Goal: Task Accomplishment & Management: Manage account settings

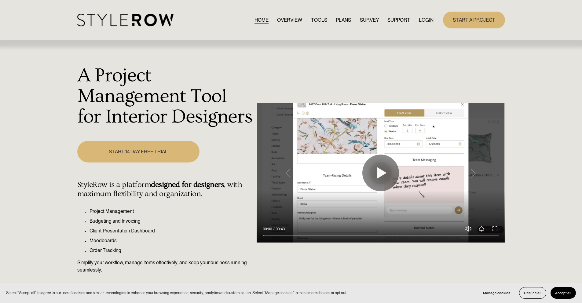
click at [421, 21] on link "LOGIN" at bounding box center [426, 20] width 15 height 8
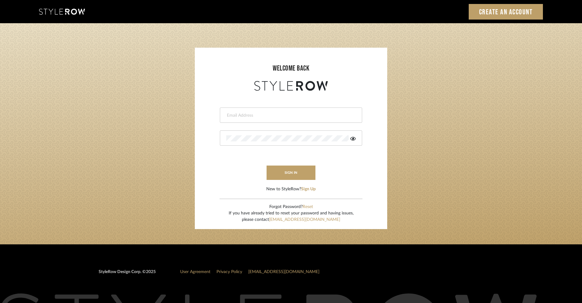
drag, startPoint x: 316, startPoint y: 113, endPoint x: 327, endPoint y: 98, distance: 17.9
click at [316, 112] on input "email" at bounding box center [290, 115] width 128 height 6
type input "ashley@winnieandcointeriors.com"
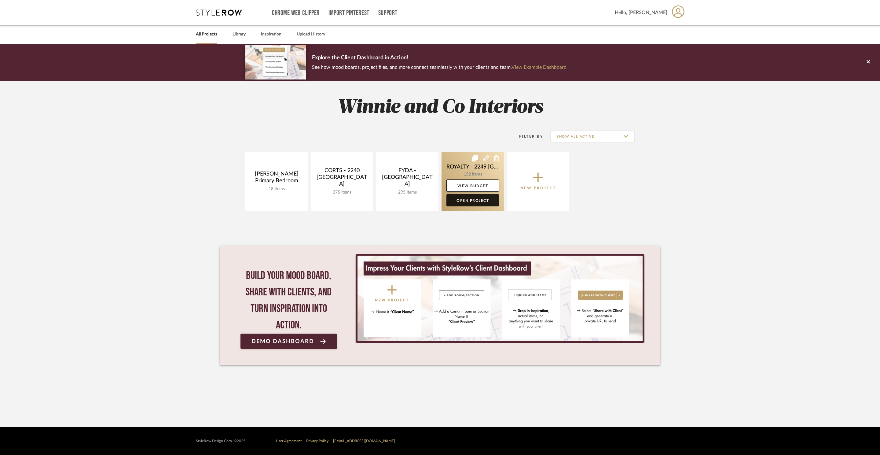
click at [476, 200] on link "Open Project" at bounding box center [472, 200] width 53 height 12
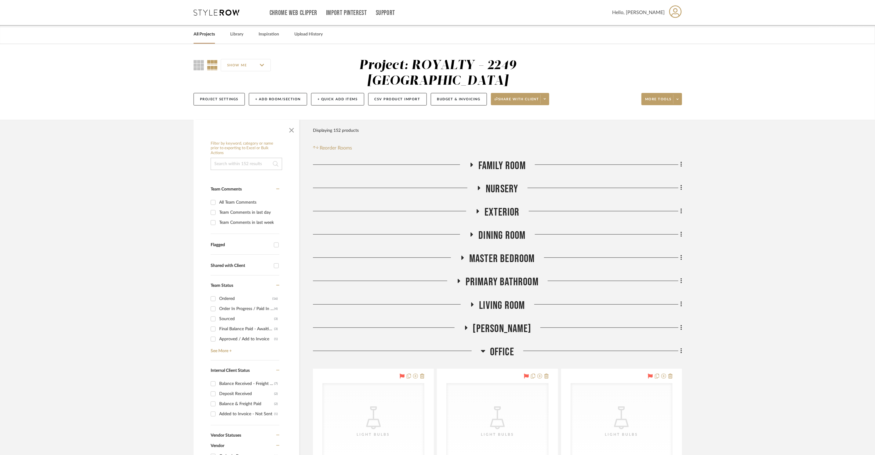
click at [509, 252] on span "Master Bedroom" at bounding box center [502, 258] width 66 height 13
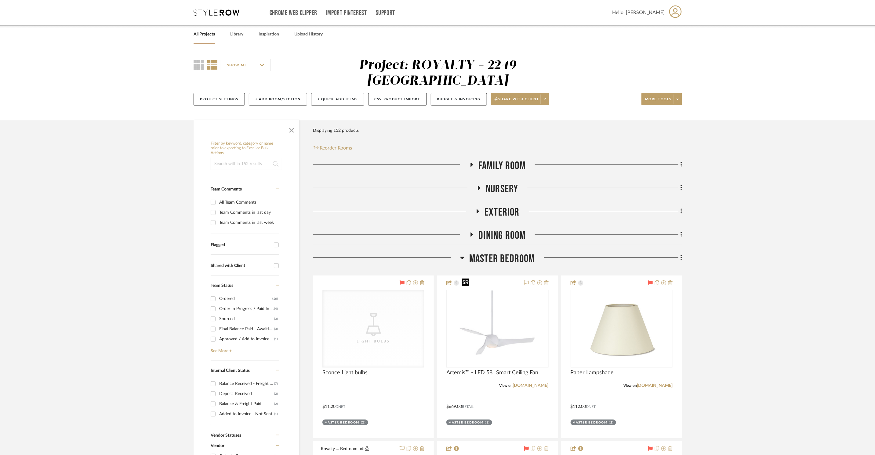
scroll to position [296, 0]
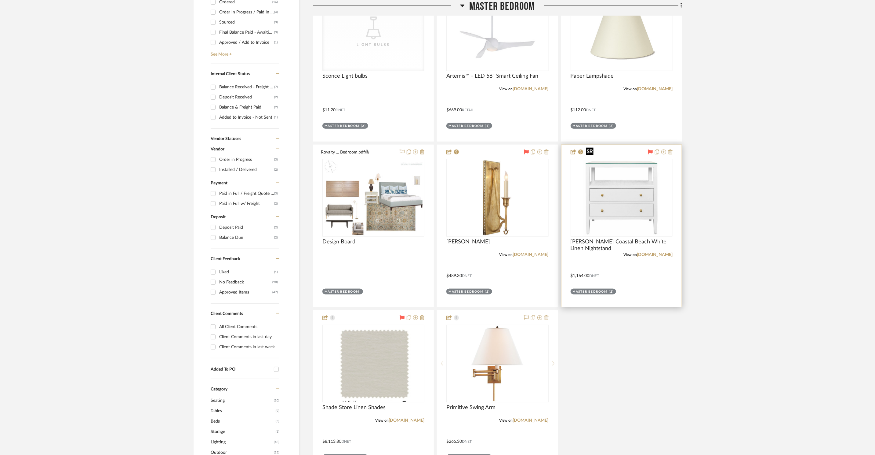
click at [0, 0] on img at bounding box center [0, 0] width 0 height 0
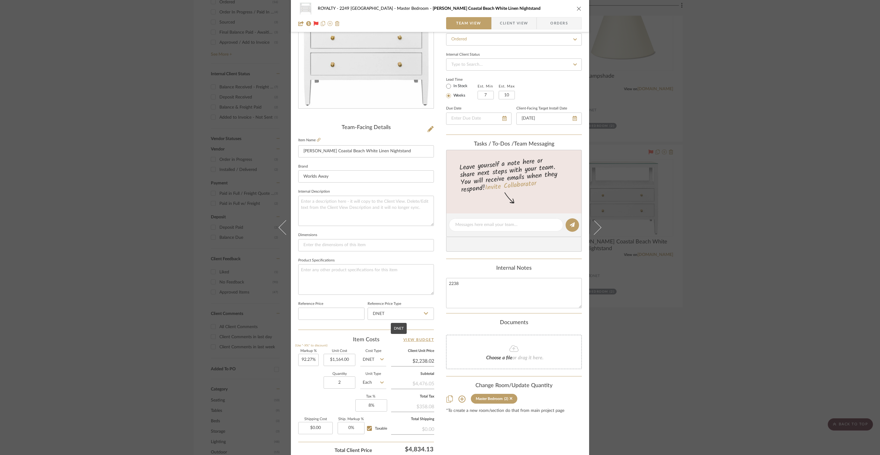
scroll to position [115, 0]
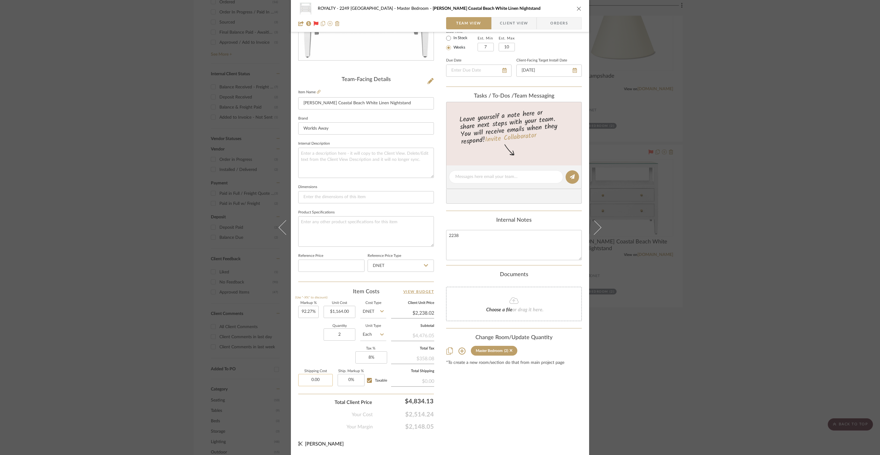
click at [319, 377] on input "0.00" at bounding box center [315, 380] width 35 height 12
type input "$466.00"
drag, startPoint x: 515, startPoint y: 412, endPoint x: 512, endPoint y: 415, distance: 3.9
click at [515, 412] on div "Content here copies to Client View - confirm visibility there. Show in Client D…" at bounding box center [514, 178] width 136 height 503
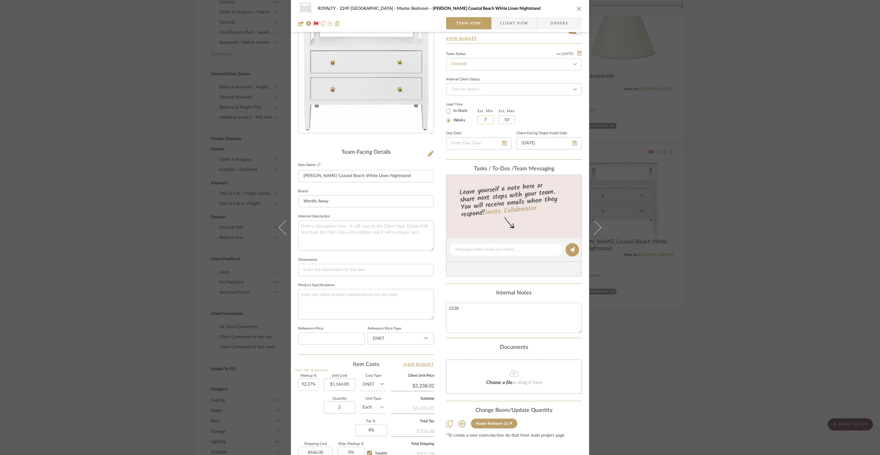
scroll to position [0, 0]
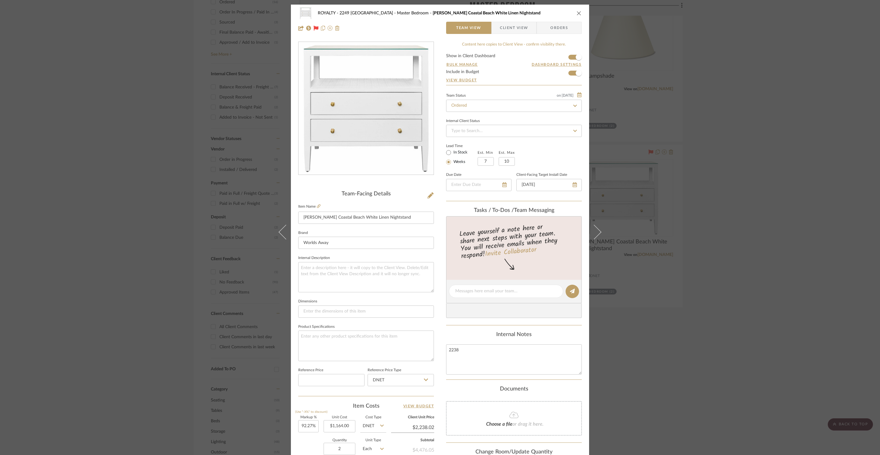
click at [572, 12] on div "ROYALTY - 2249 Yorkshire Master Bedroom [PERSON_NAME] Coastal Beach White Linen…" at bounding box center [439, 13] width 283 height 12
click at [576, 12] on icon "close" at bounding box center [578, 13] width 5 height 5
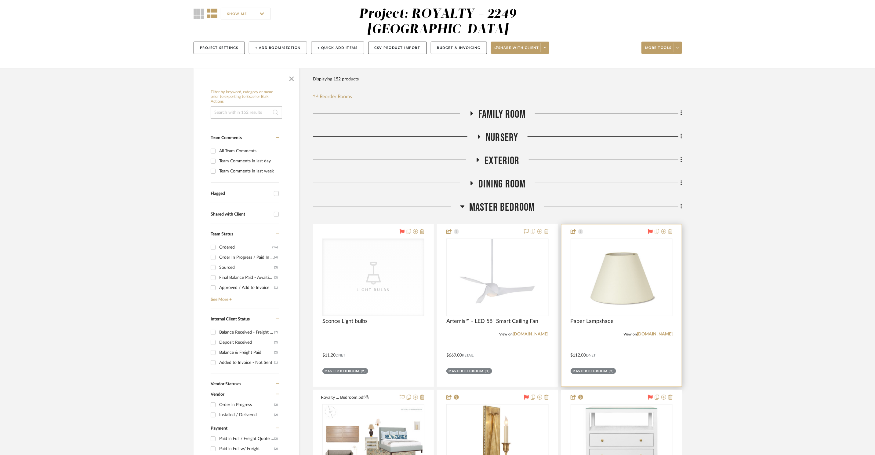
scroll to position [177, 0]
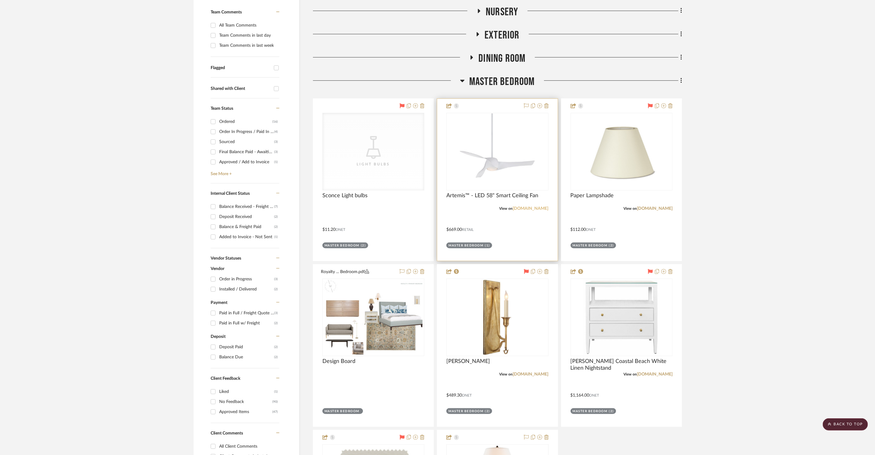
click at [526, 206] on link "[DOMAIN_NAME]" at bounding box center [531, 208] width 36 height 4
click at [604, 296] on img "0" at bounding box center [622, 317] width 76 height 76
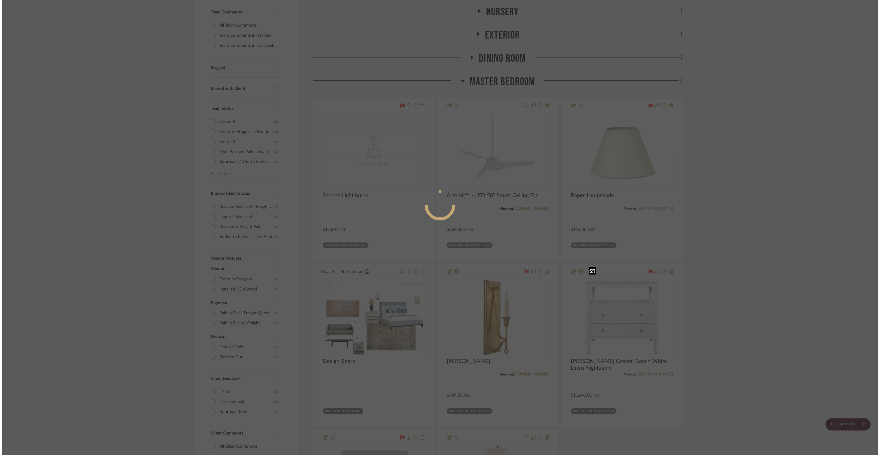
scroll to position [0, 0]
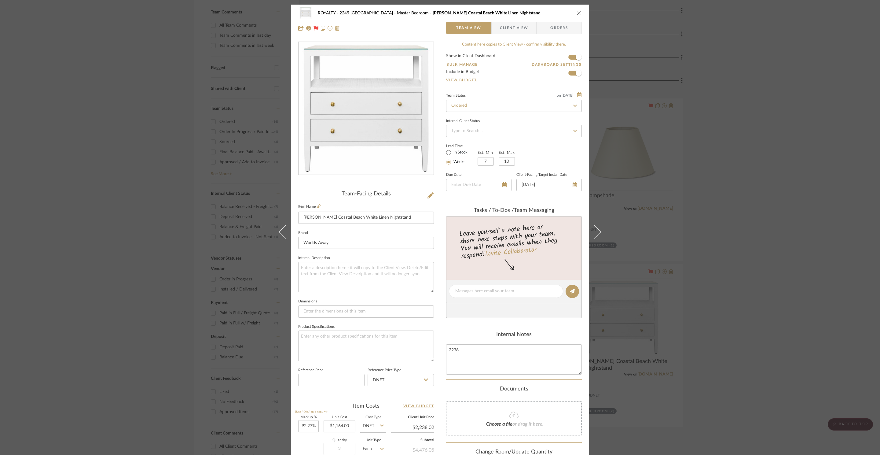
click at [557, 26] on span "Orders" at bounding box center [558, 28] width 31 height 12
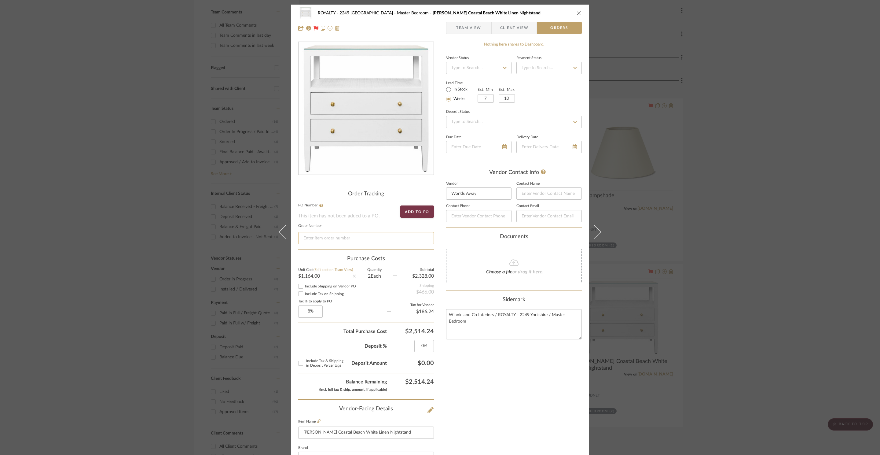
click at [359, 237] on input at bounding box center [366, 238] width 136 height 12
paste input "65042"
type input "65042"
click at [576, 13] on icon "close" at bounding box center [578, 13] width 5 height 5
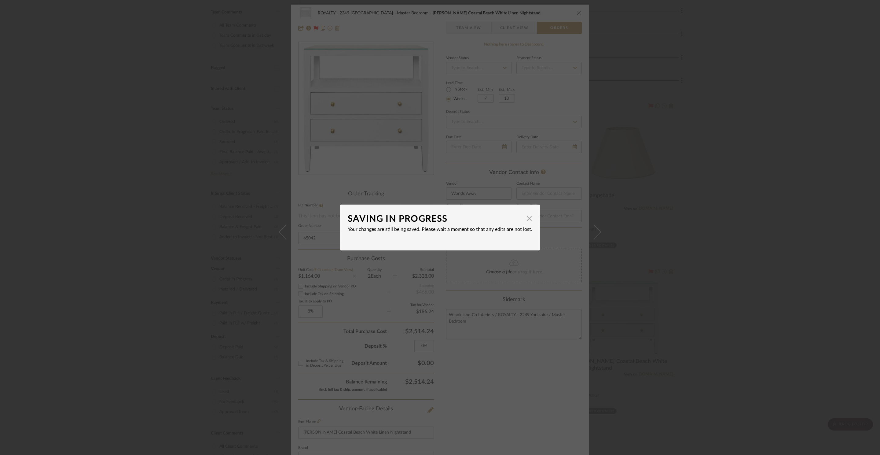
click at [530, 220] on dialog-content "SAVING IN PROGRESS × Your changes are still being saved. Please wait a moment s…" at bounding box center [440, 227] width 200 height 46
click at [528, 218] on span "button" at bounding box center [529, 218] width 12 height 12
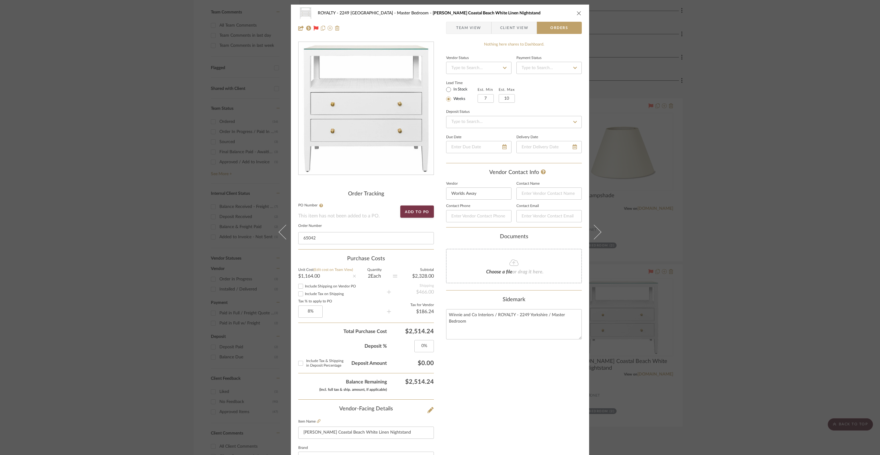
click at [578, 14] on icon "close" at bounding box center [578, 13] width 5 height 5
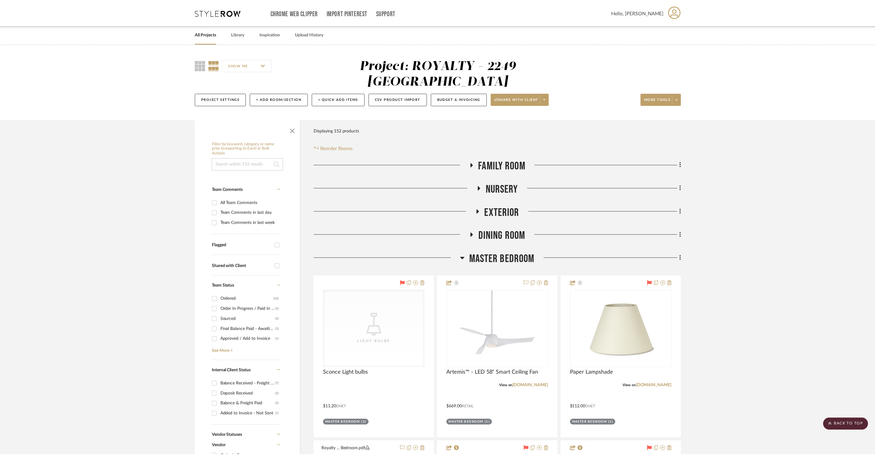
scroll to position [177, 0]
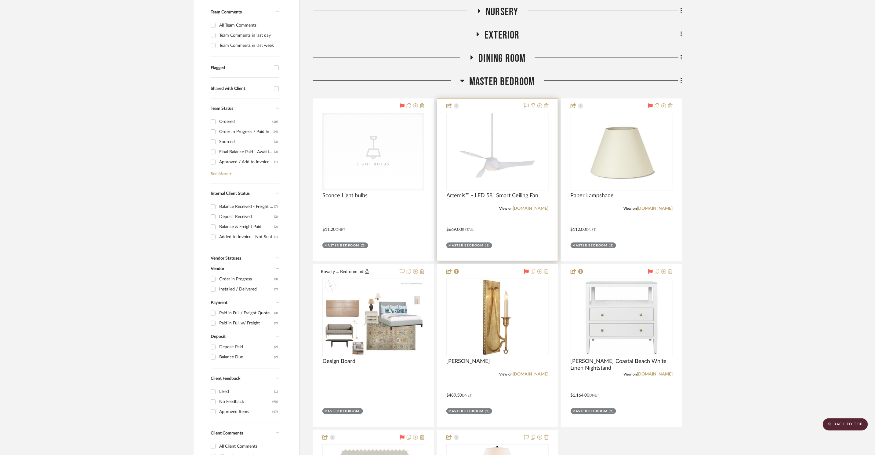
click at [507, 139] on img "0" at bounding box center [497, 151] width 76 height 76
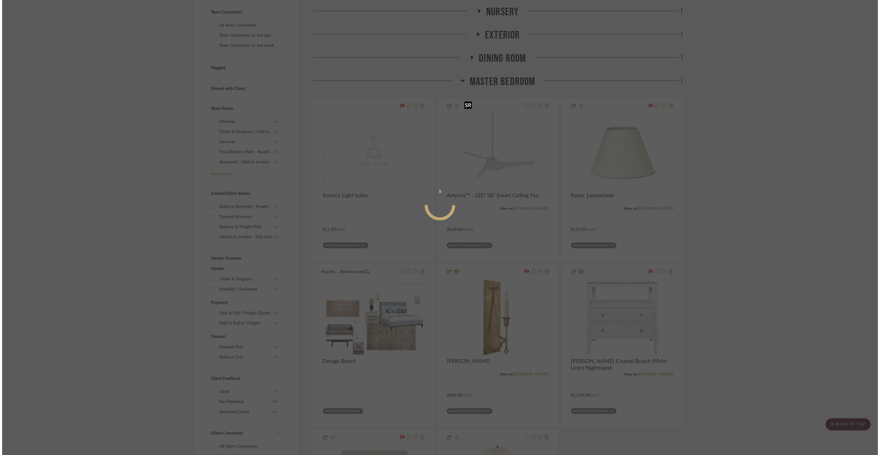
scroll to position [0, 0]
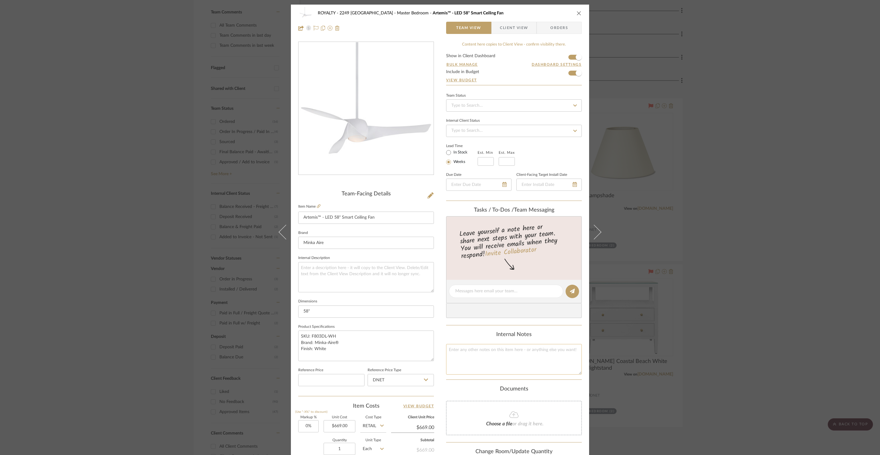
click at [542, 359] on textarea at bounding box center [514, 359] width 136 height 30
click at [552, 363] on textarea "emailed fergusons on 8/23" at bounding box center [514, 359] width 136 height 30
type textarea "emailed fergusons on 8/23"
click at [561, 339] on div "Internal Notes emailed fergusons on 8/23" at bounding box center [514, 352] width 136 height 43
click at [577, 13] on icon "close" at bounding box center [578, 13] width 5 height 5
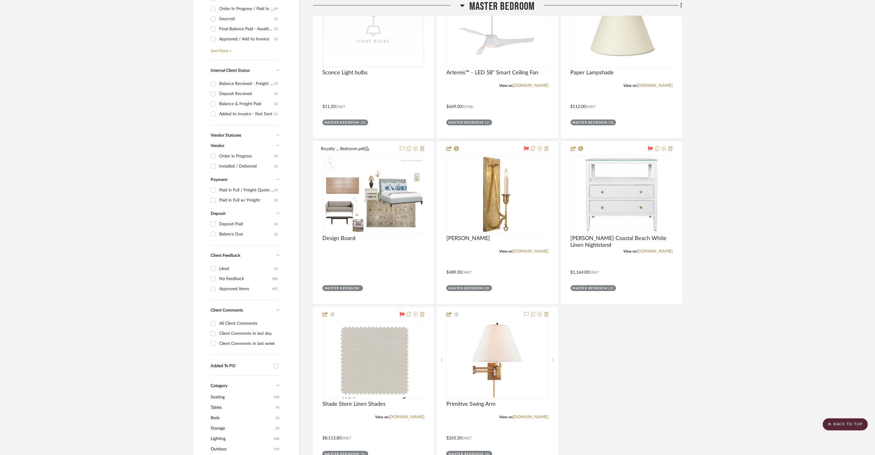
scroll to position [347, 0]
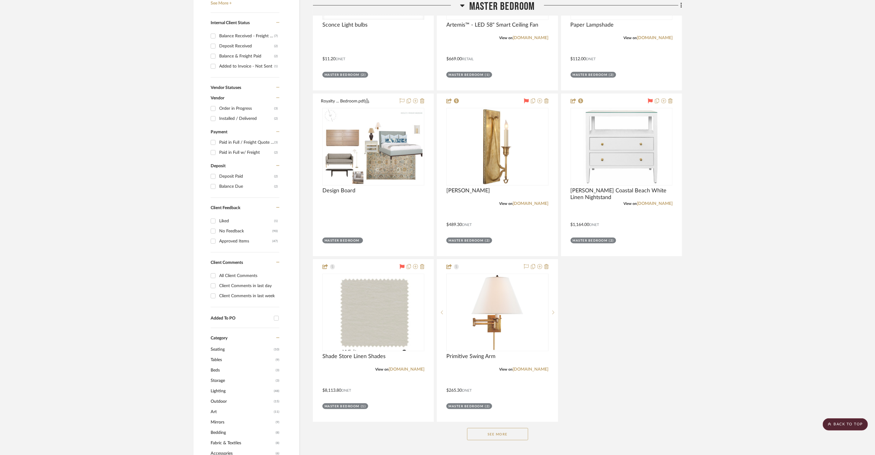
click at [525, 428] on button "See More" at bounding box center [497, 434] width 61 height 12
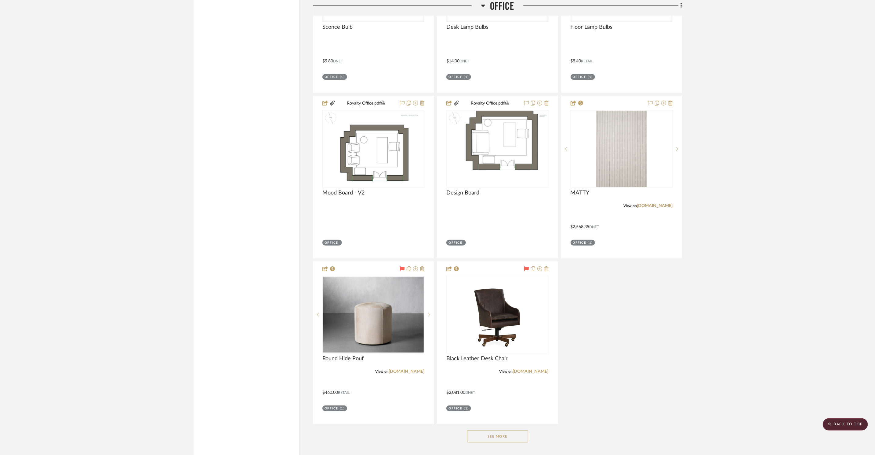
scroll to position [1849, 0]
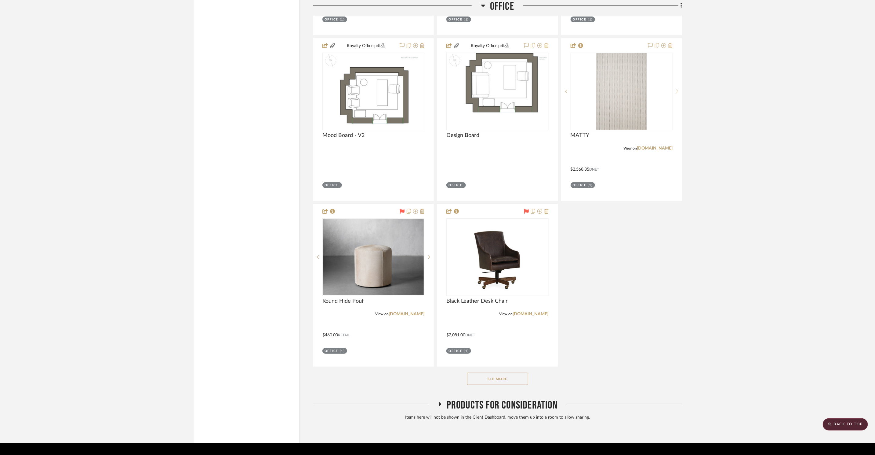
click at [519, 372] on button "See More" at bounding box center [497, 378] width 61 height 12
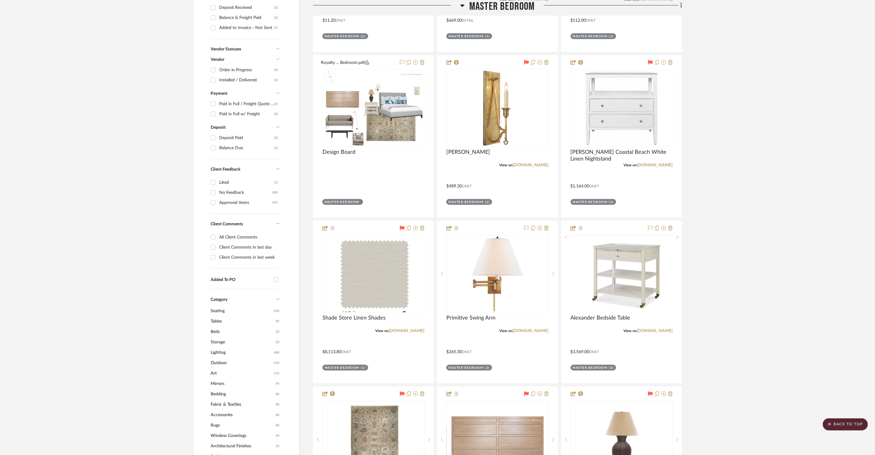
scroll to position [0, 0]
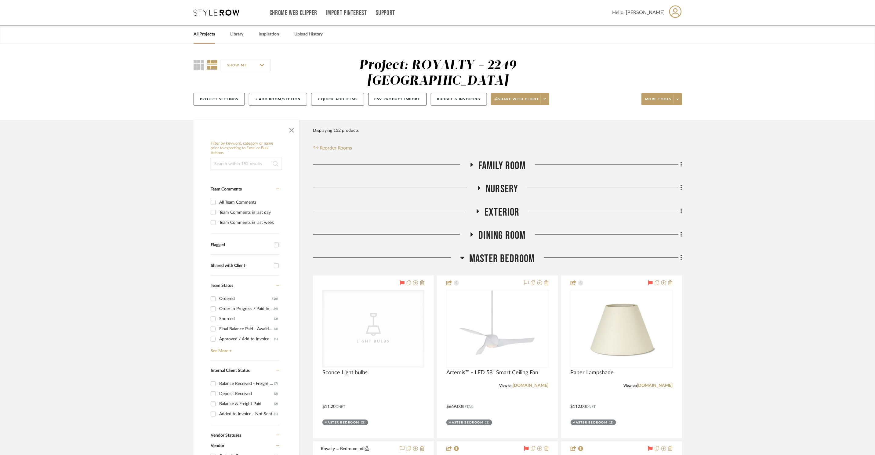
click at [209, 14] on icon at bounding box center [217, 12] width 46 height 6
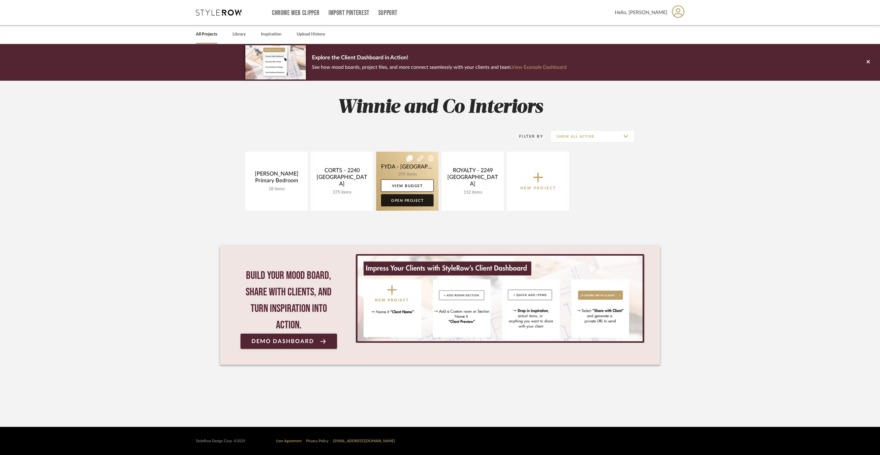
click at [409, 204] on link "Open Project" at bounding box center [407, 200] width 53 height 12
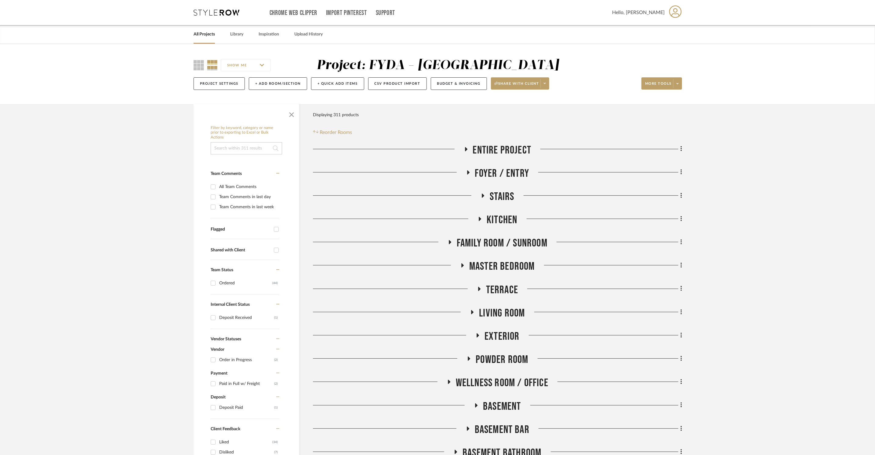
click at [512, 286] on span "Terrace" at bounding box center [502, 289] width 32 height 13
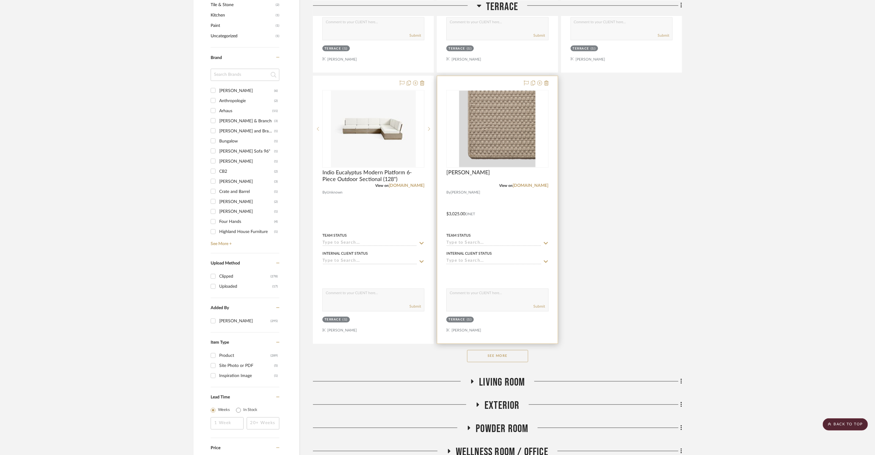
scroll to position [774, 0]
click at [0, 0] on img at bounding box center [0, 0] width 0 height 0
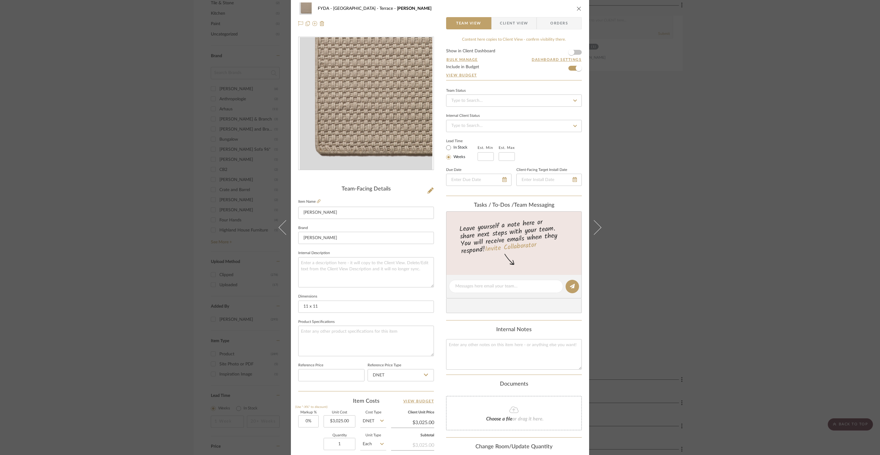
scroll to position [0, 0]
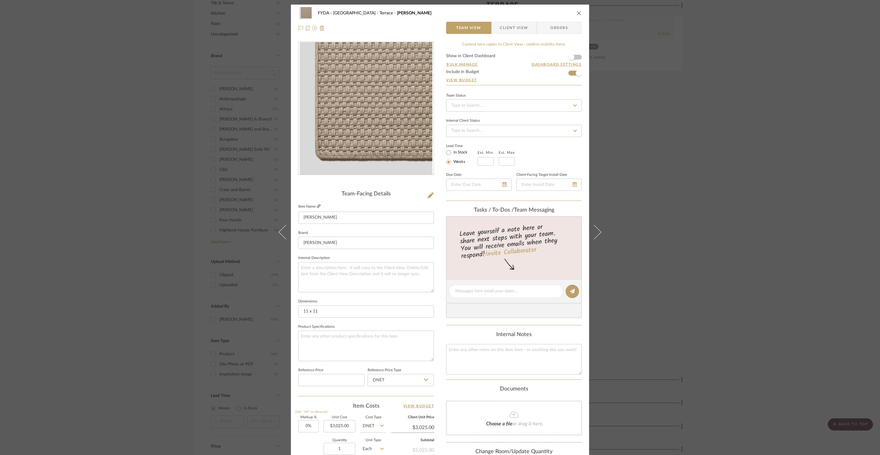
click at [314, 206] on label "Item Name" at bounding box center [309, 206] width 22 height 5
click at [317, 206] on icon at bounding box center [319, 206] width 4 height 4
click at [576, 11] on icon "close" at bounding box center [578, 13] width 5 height 5
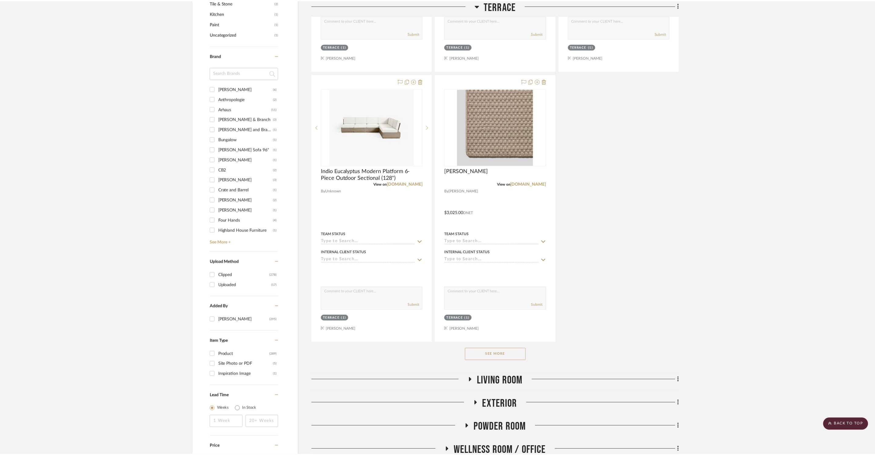
scroll to position [774, 0]
click at [500, 381] on span "Living Room" at bounding box center [502, 380] width 46 height 13
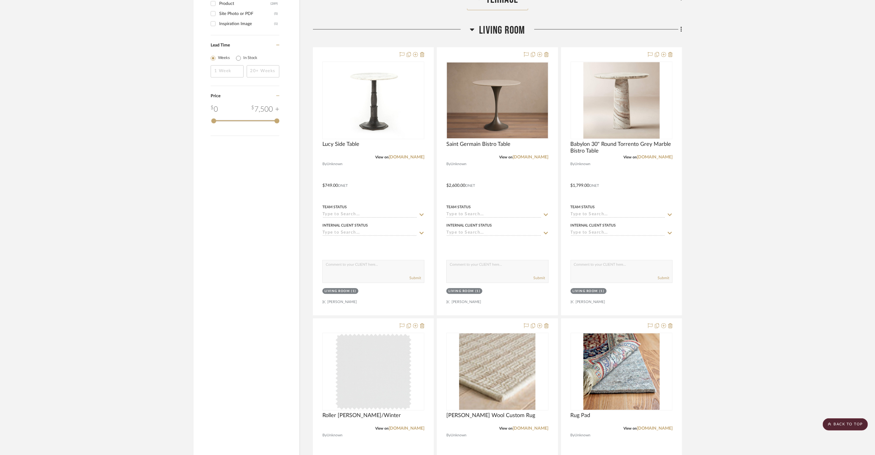
scroll to position [1025, 0]
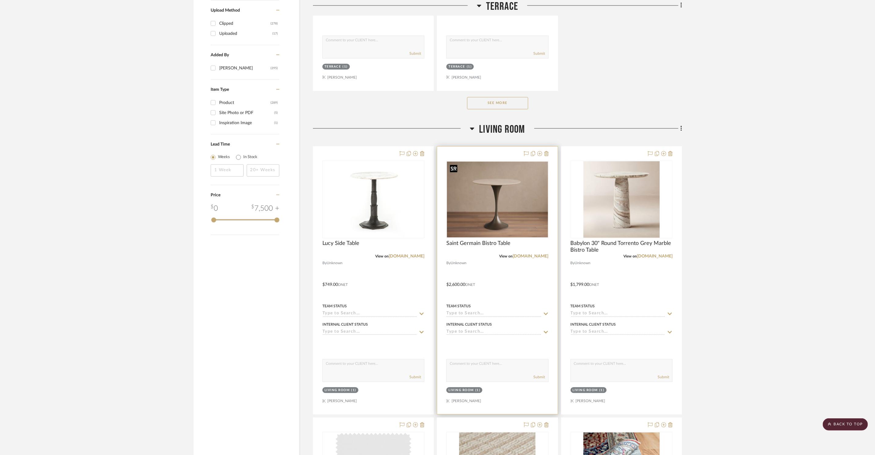
click at [0, 0] on img at bounding box center [0, 0] width 0 height 0
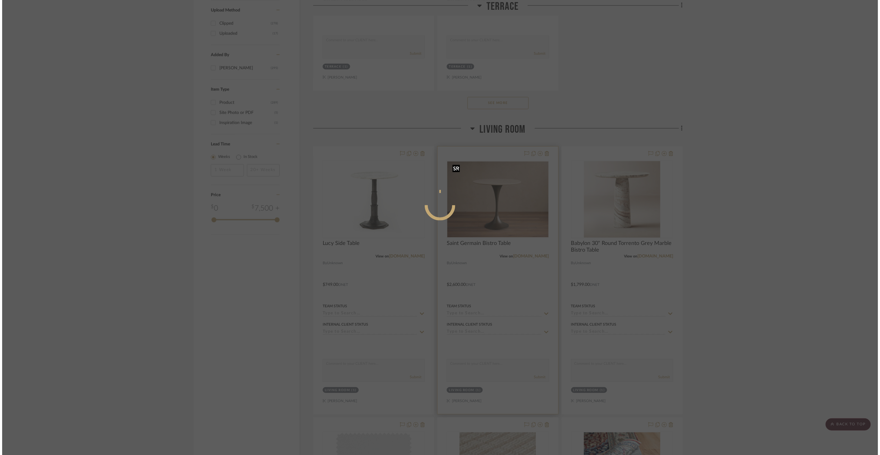
scroll to position [0, 0]
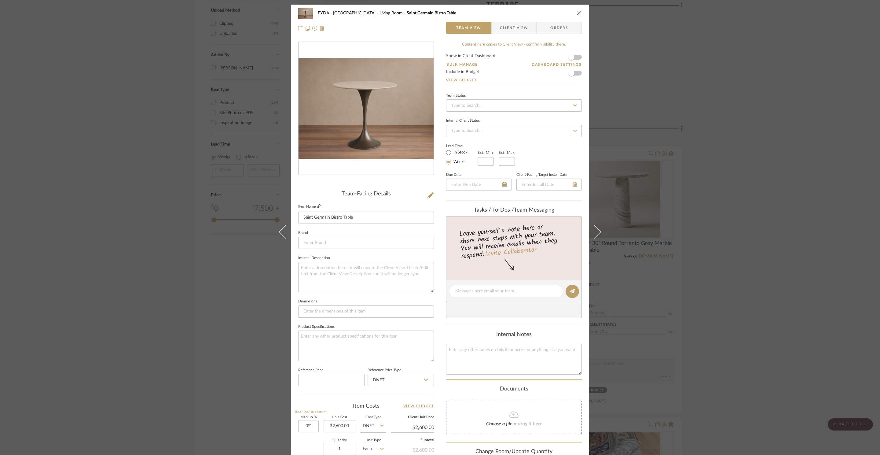
click at [317, 206] on icon at bounding box center [319, 206] width 4 height 4
click at [578, 13] on icon "close" at bounding box center [578, 13] width 5 height 5
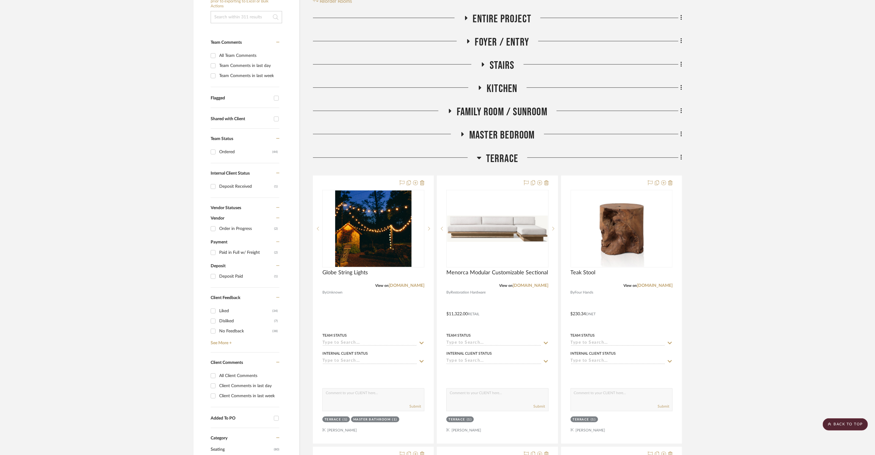
scroll to position [69, 0]
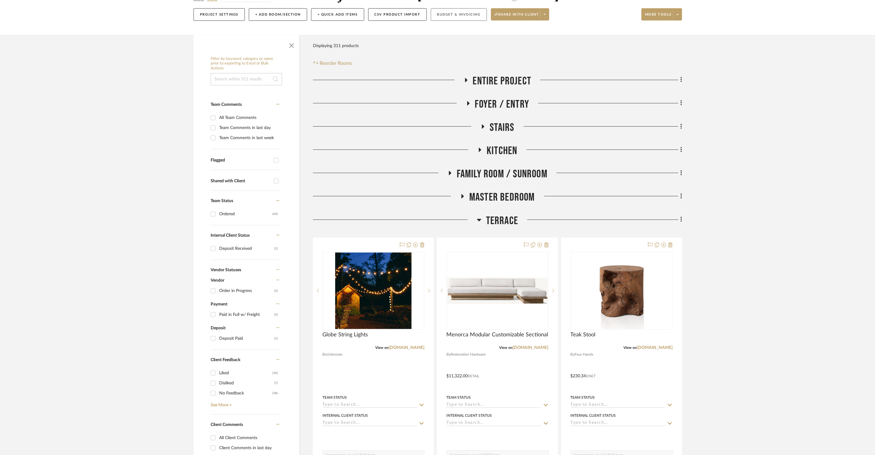
click at [447, 12] on button "Budget & Invoicing" at bounding box center [459, 14] width 56 height 13
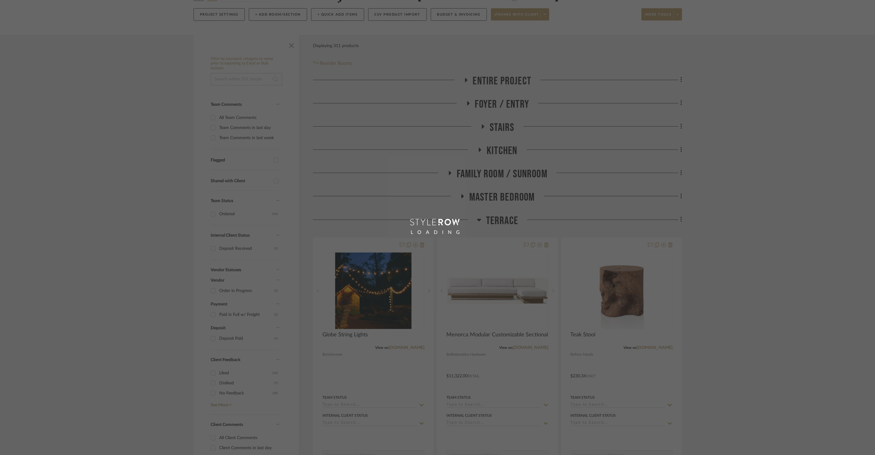
click at [447, 14] on div "LOADING" at bounding box center [437, 227] width 875 height 455
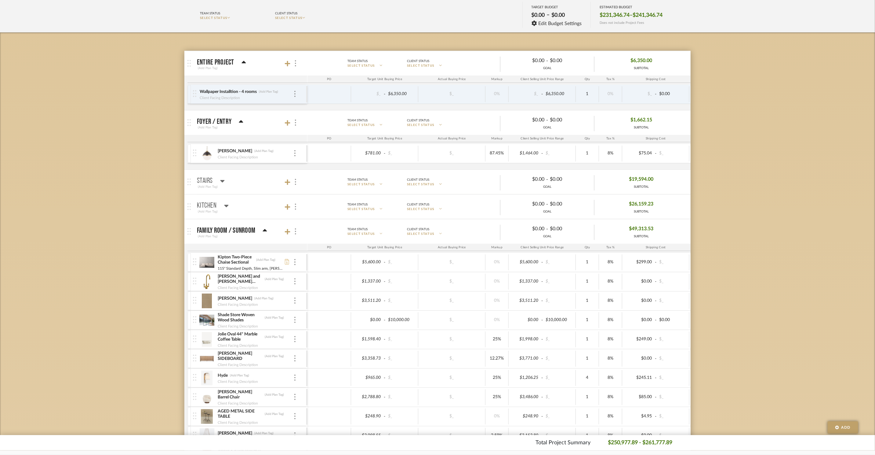
click at [264, 233] on icon at bounding box center [265, 230] width 5 height 7
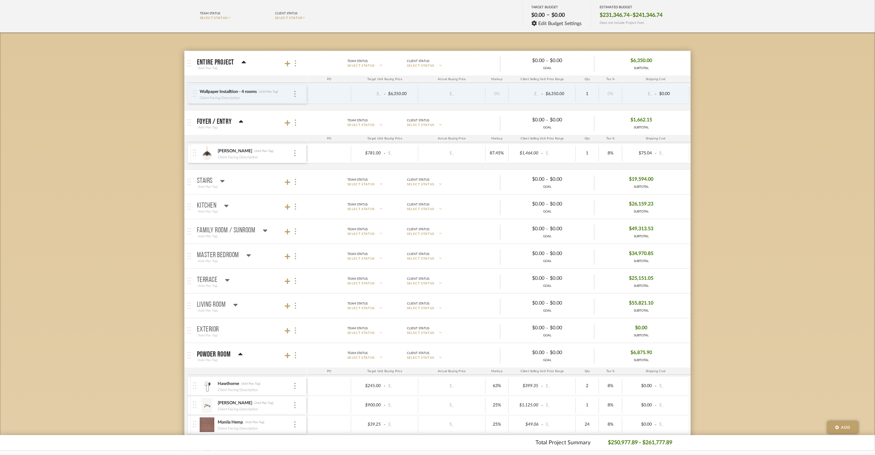
click at [224, 311] on div "(Add Plan Tag)" at bounding box center [217, 310] width 41 height 5
click at [229, 303] on div "Living Room" at bounding box center [217, 304] width 41 height 7
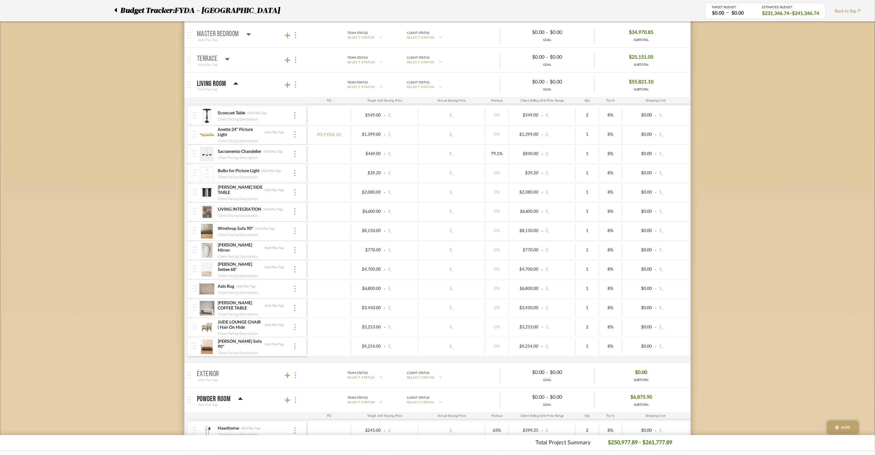
scroll to position [294, 0]
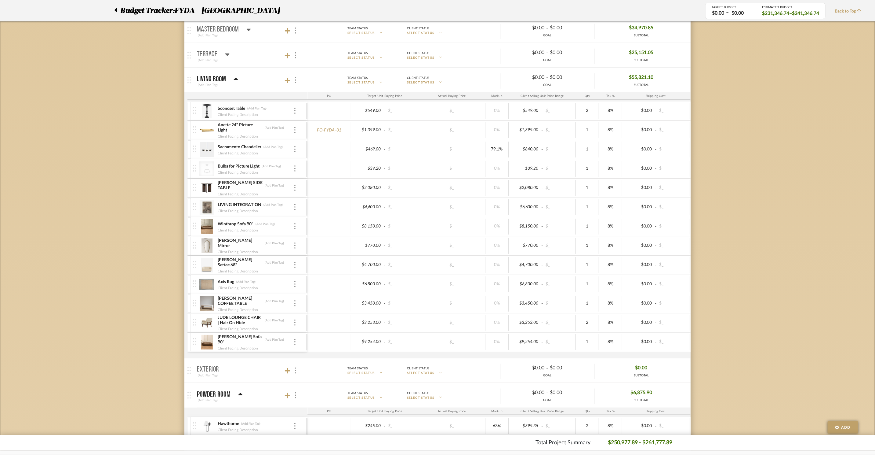
click at [205, 229] on img at bounding box center [206, 226] width 15 height 15
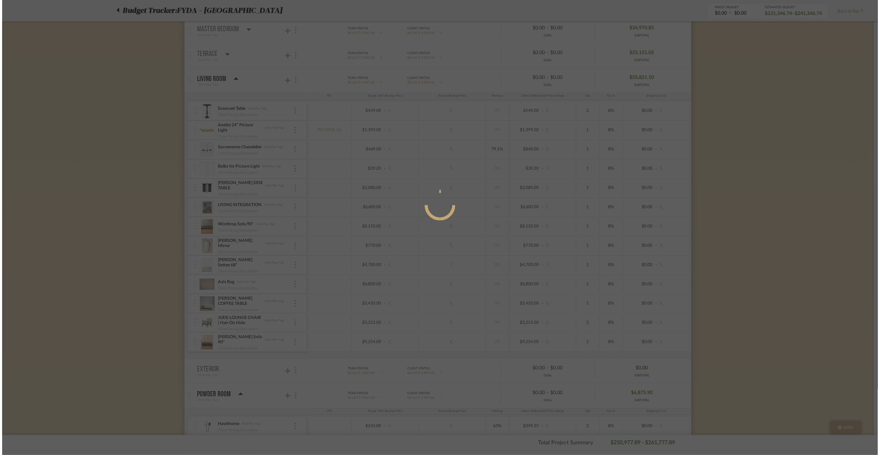
scroll to position [0, 0]
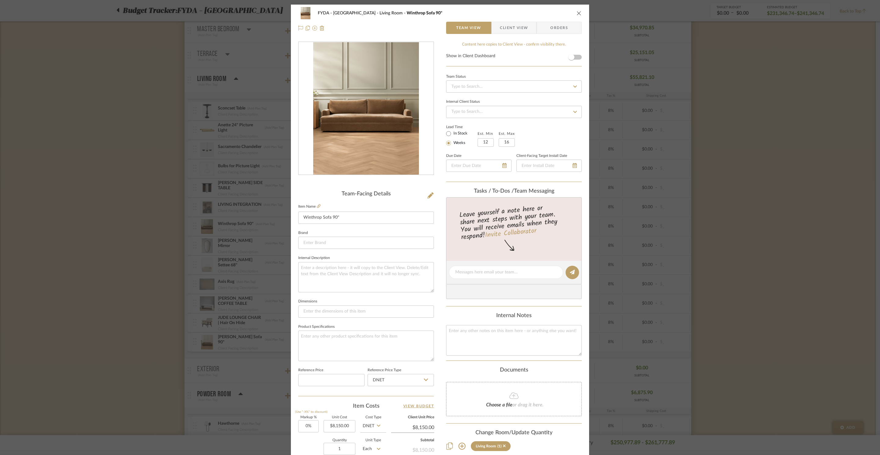
click at [577, 12] on icon "close" at bounding box center [578, 13] width 5 height 5
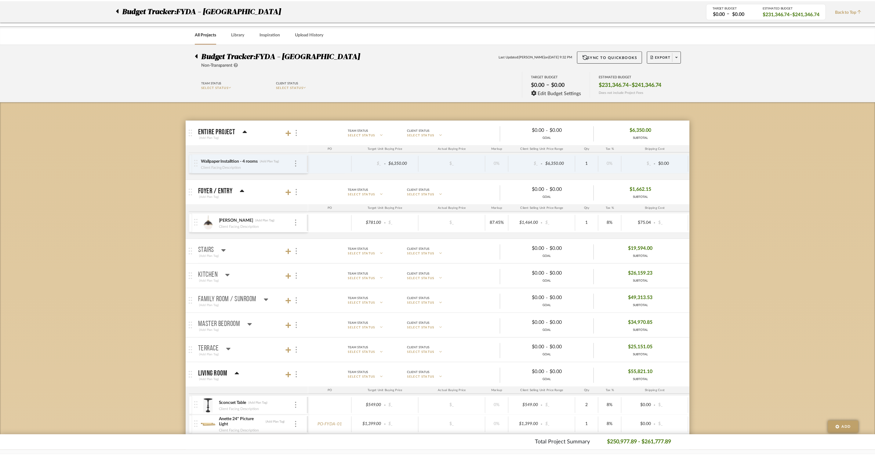
scroll to position [294, 0]
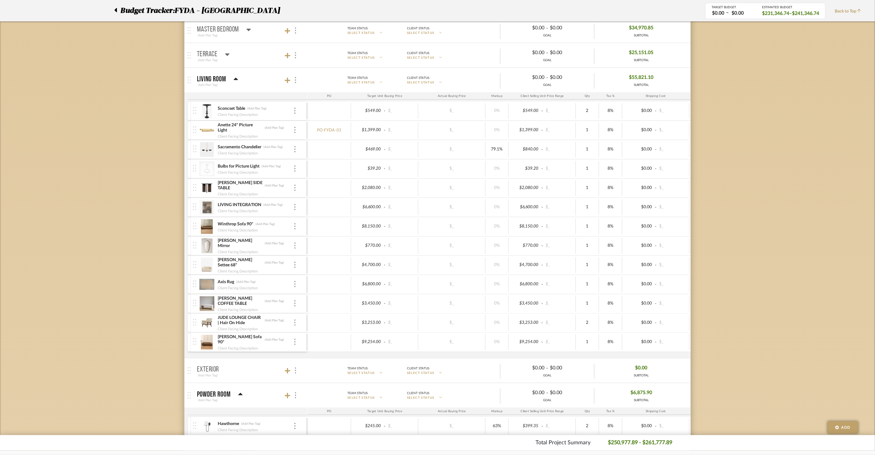
click at [199, 349] on img at bounding box center [206, 341] width 15 height 15
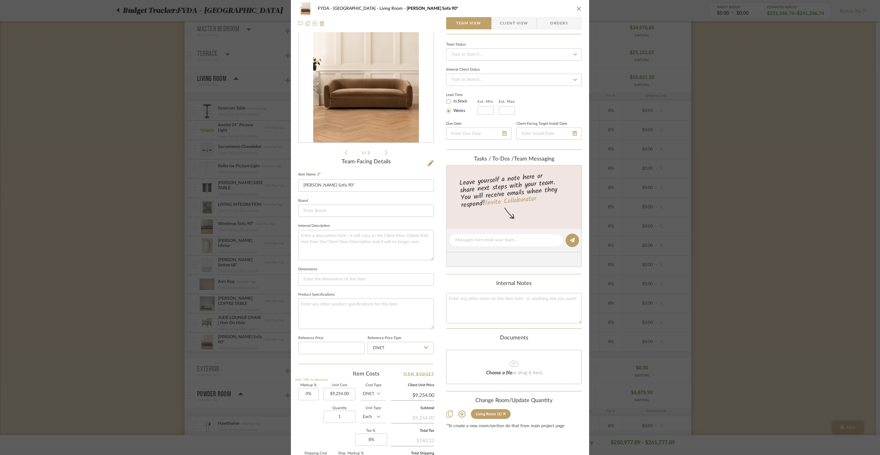
scroll to position [0, 0]
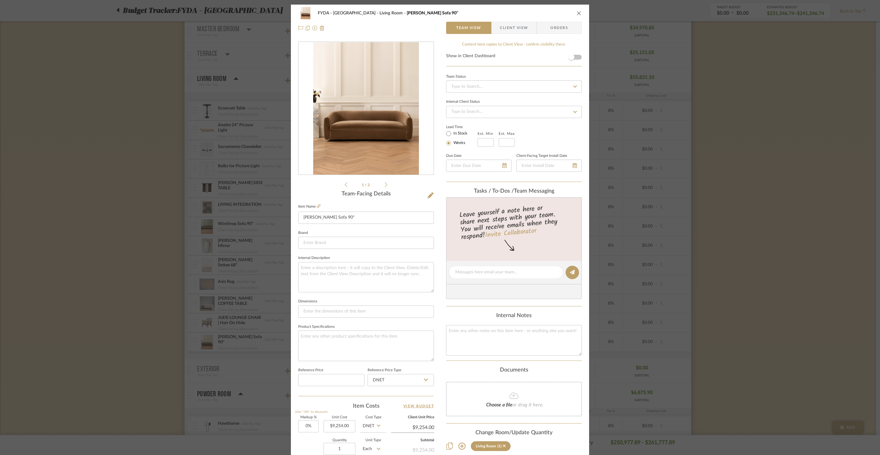
click at [576, 12] on icon "close" at bounding box center [578, 13] width 5 height 5
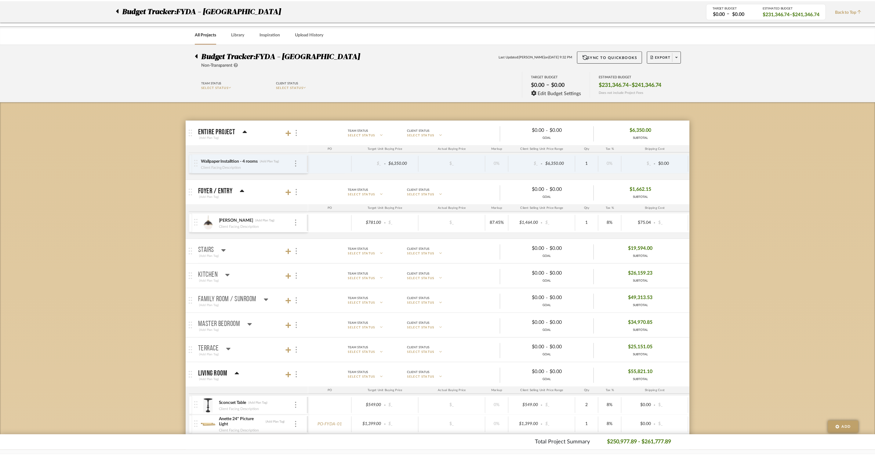
scroll to position [294, 0]
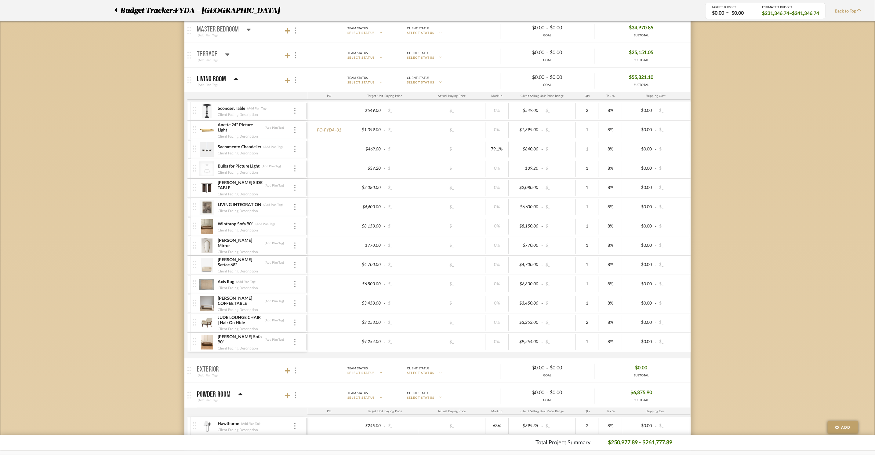
click at [115, 9] on icon at bounding box center [116, 10] width 2 height 4
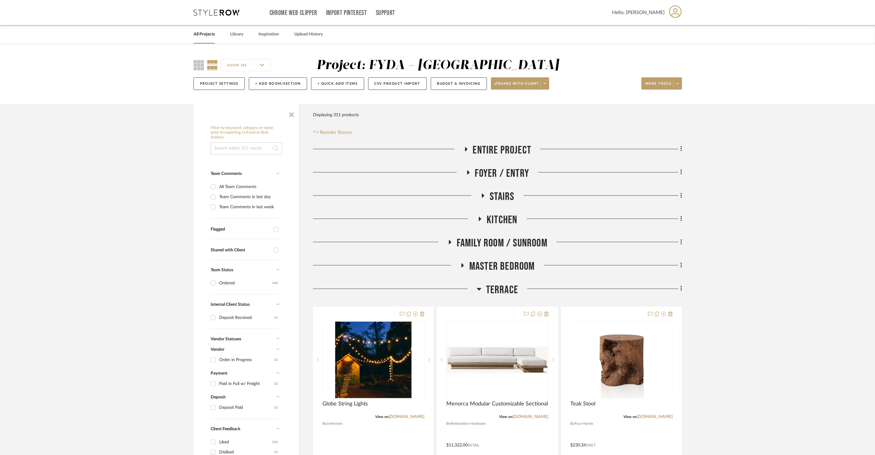
scroll to position [67, 0]
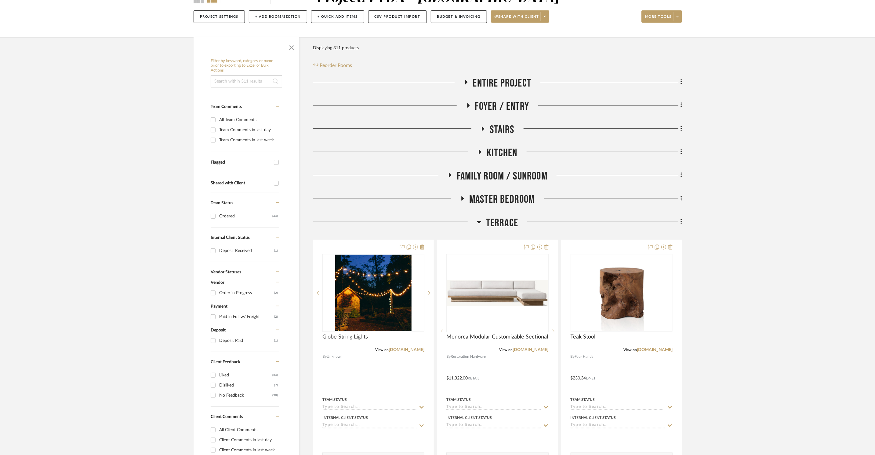
click at [500, 222] on span "Terrace" at bounding box center [502, 222] width 32 height 13
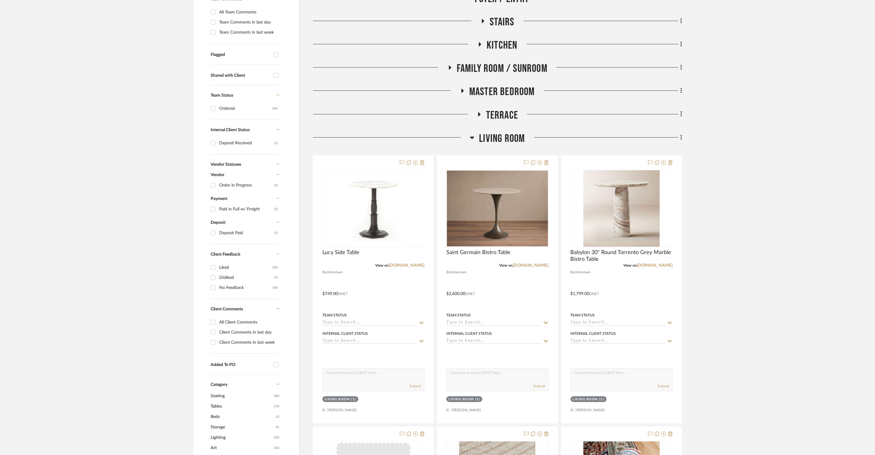
scroll to position [50, 0]
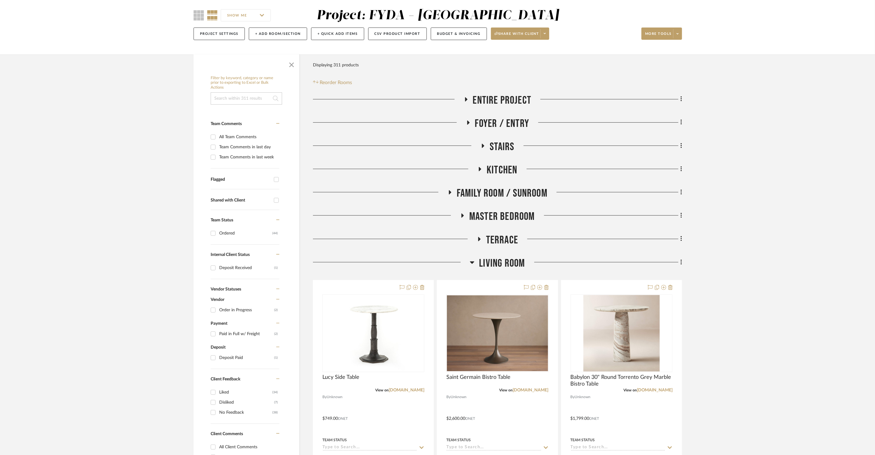
click at [505, 259] on span "Living Room" at bounding box center [502, 263] width 46 height 13
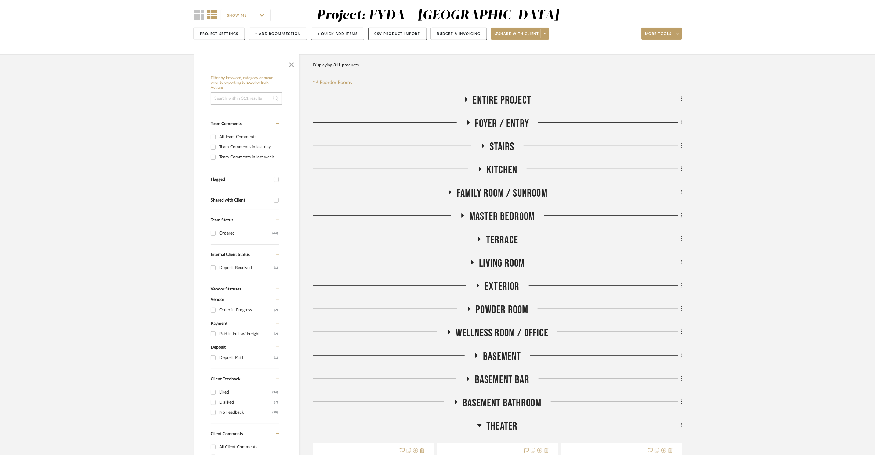
click at [519, 314] on span "Powder Room" at bounding box center [502, 309] width 53 height 13
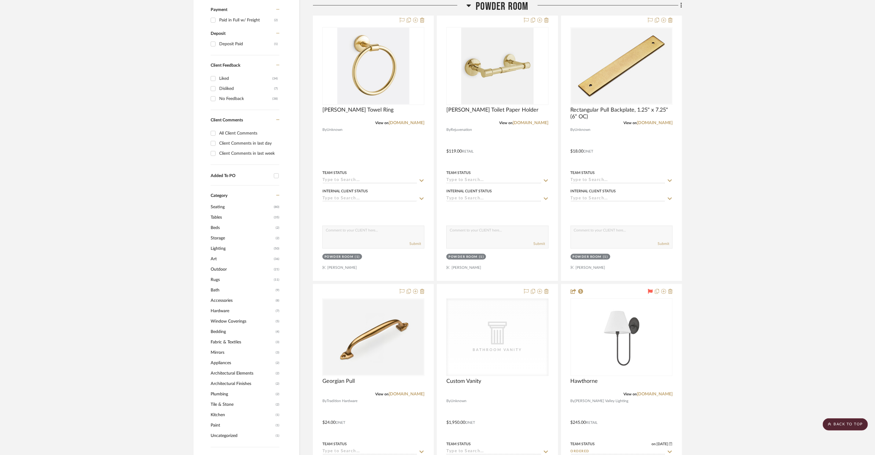
scroll to position [411, 0]
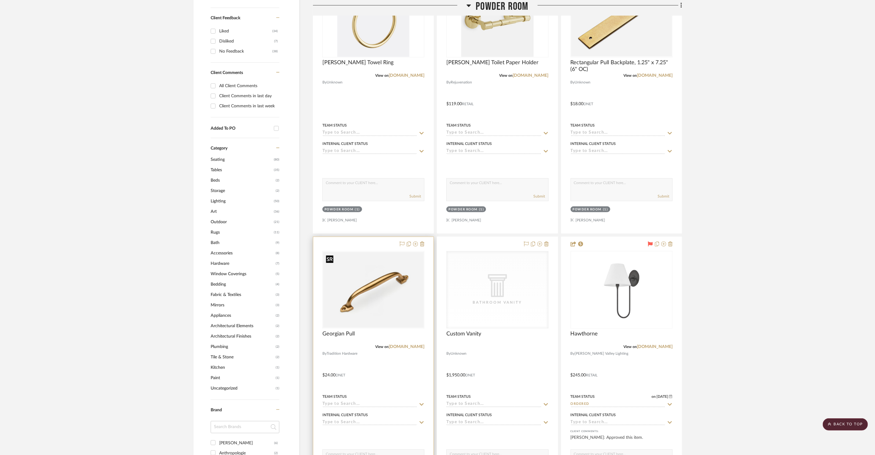
click at [403, 313] on img "0" at bounding box center [373, 290] width 101 height 76
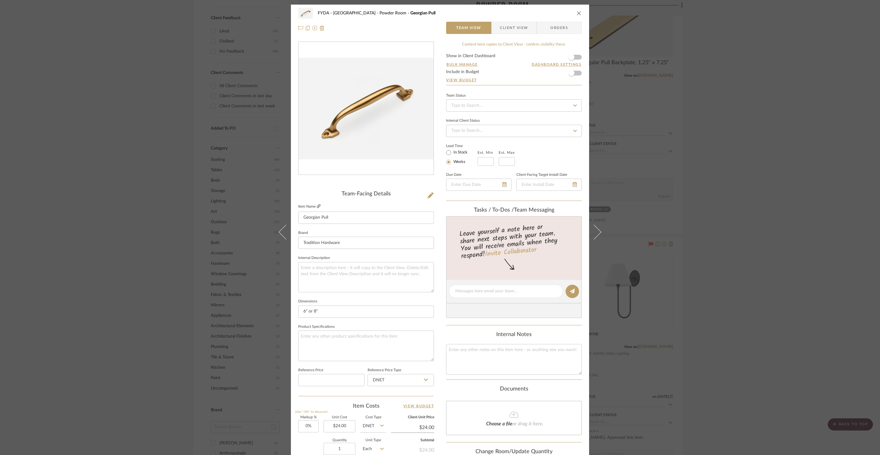
click at [314, 207] on label "Item Name" at bounding box center [309, 206] width 22 height 5
click at [317, 207] on icon at bounding box center [319, 206] width 4 height 4
click at [746, 129] on div "FYDA - 655 City Park Powder Room Georgian Pull Team View Client View Orders Tea…" at bounding box center [440, 227] width 880 height 455
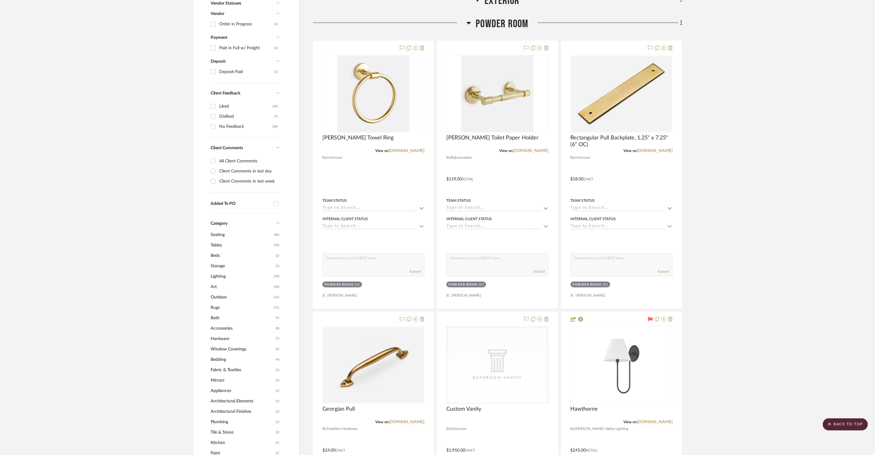
scroll to position [285, 0]
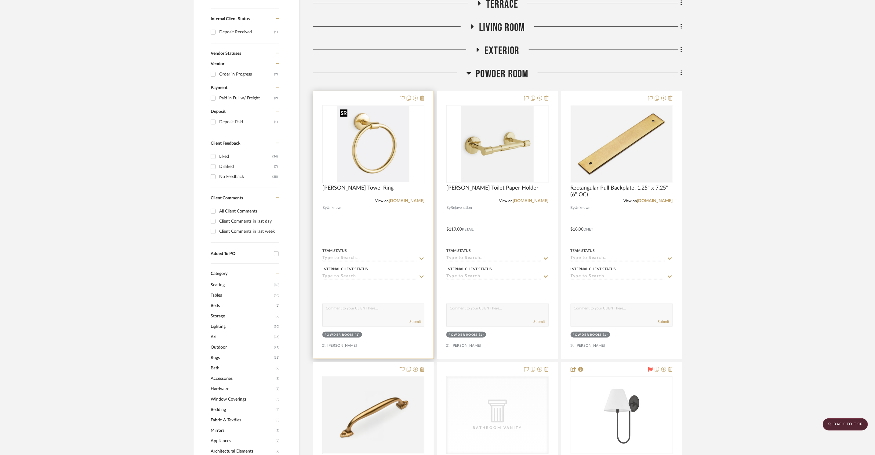
click at [368, 145] on div at bounding box center [374, 182] width 102 height 155
click at [380, 152] on img "0" at bounding box center [374, 144] width 72 height 76
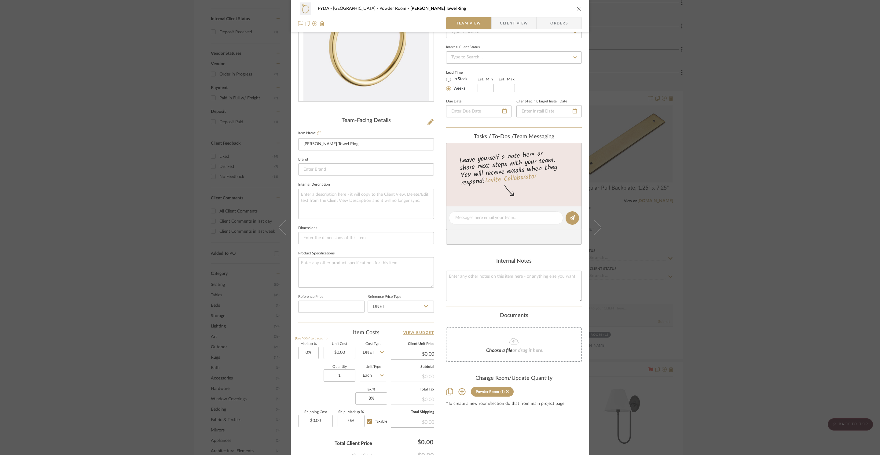
scroll to position [0, 0]
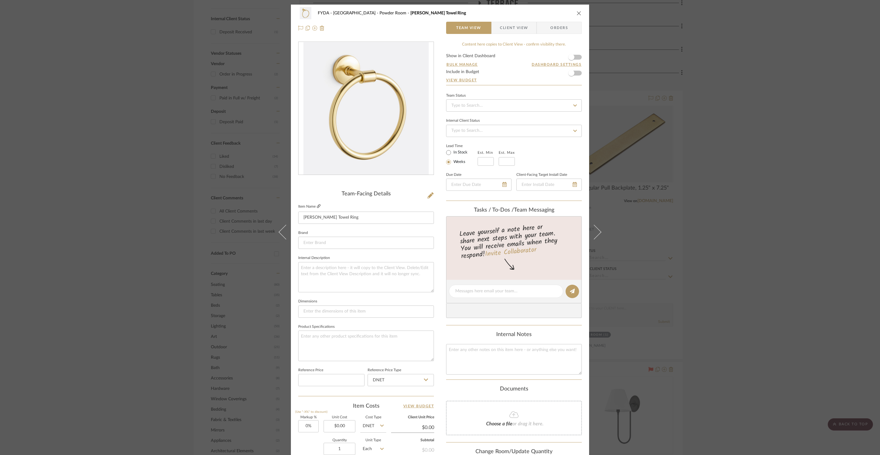
click at [317, 206] on icon at bounding box center [319, 206] width 4 height 4
click at [577, 12] on icon "close" at bounding box center [578, 13] width 5 height 5
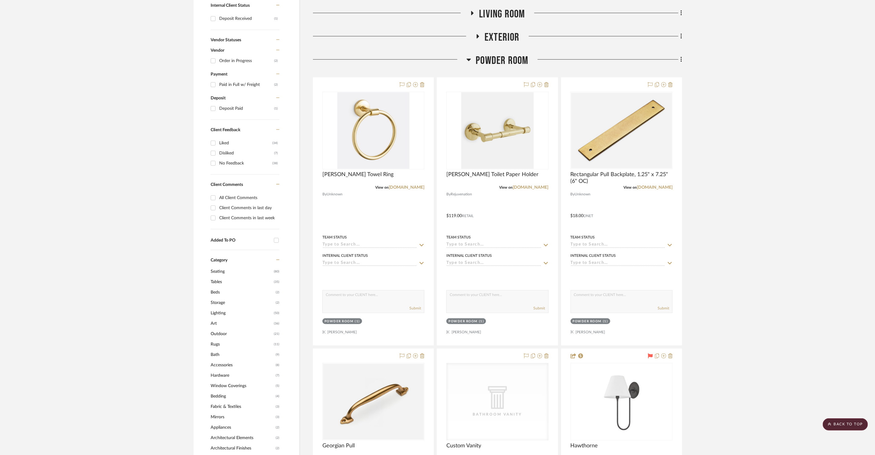
scroll to position [404, 0]
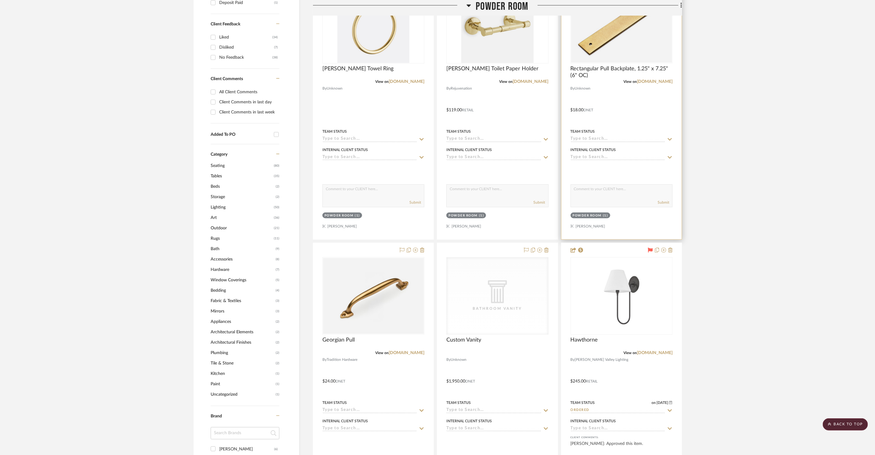
click at [653, 58] on img "0" at bounding box center [622, 25] width 101 height 76
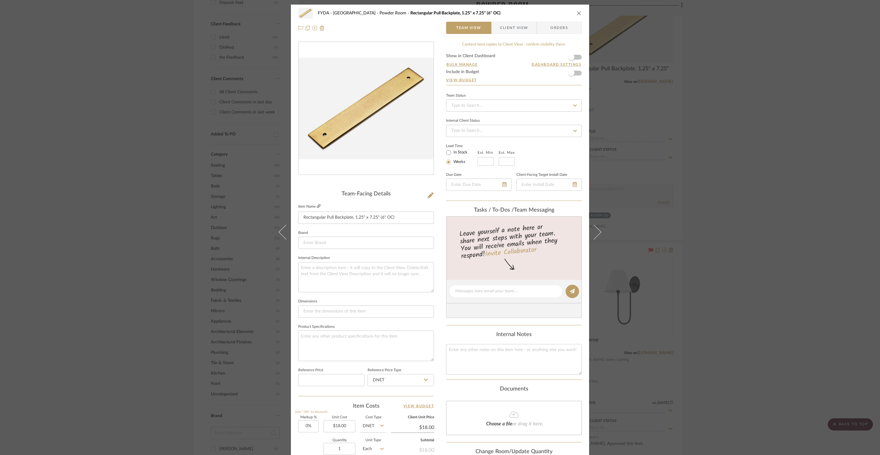
click at [317, 205] on icon at bounding box center [319, 206] width 4 height 4
click at [577, 15] on icon "close" at bounding box center [578, 13] width 5 height 5
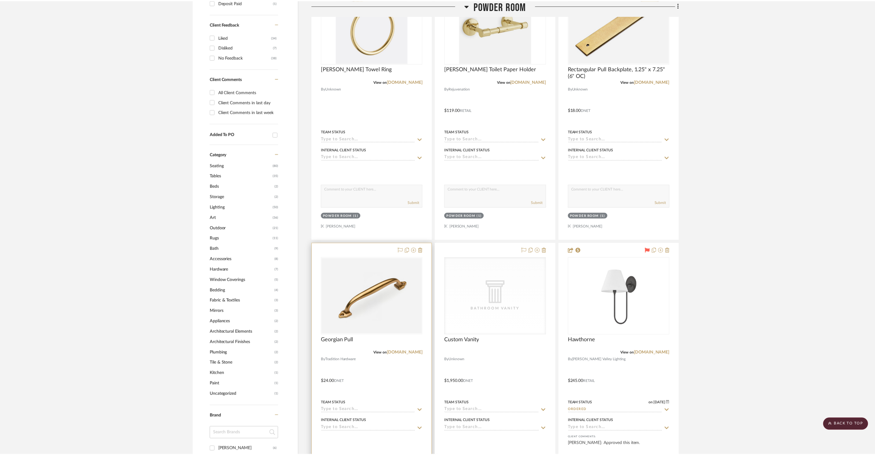
scroll to position [404, 0]
click at [400, 354] on link "[DOMAIN_NAME]" at bounding box center [407, 352] width 36 height 4
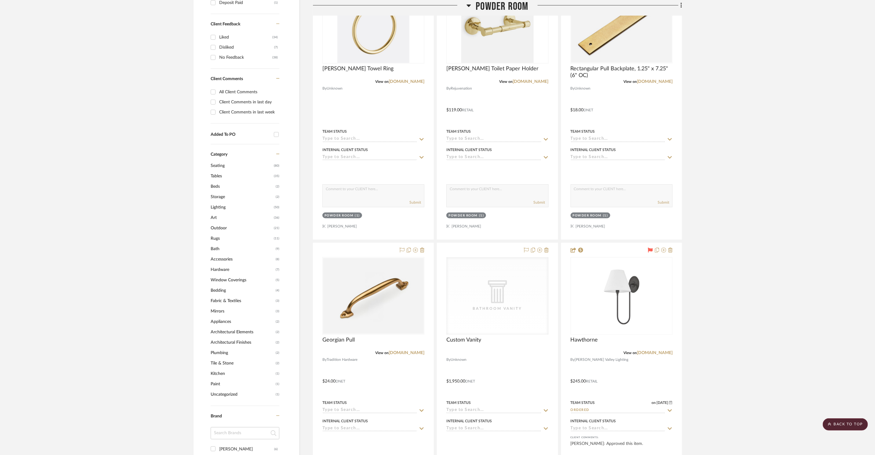
click at [497, 8] on span "Powder Room" at bounding box center [502, 6] width 53 height 13
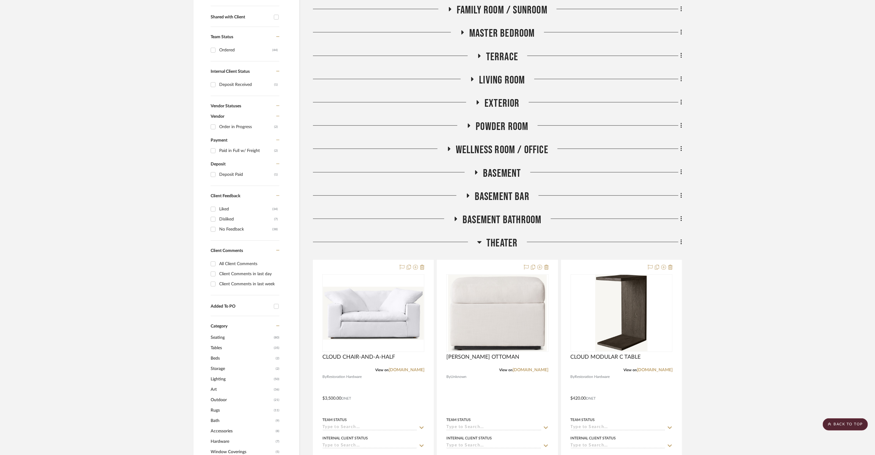
scroll to position [0, 0]
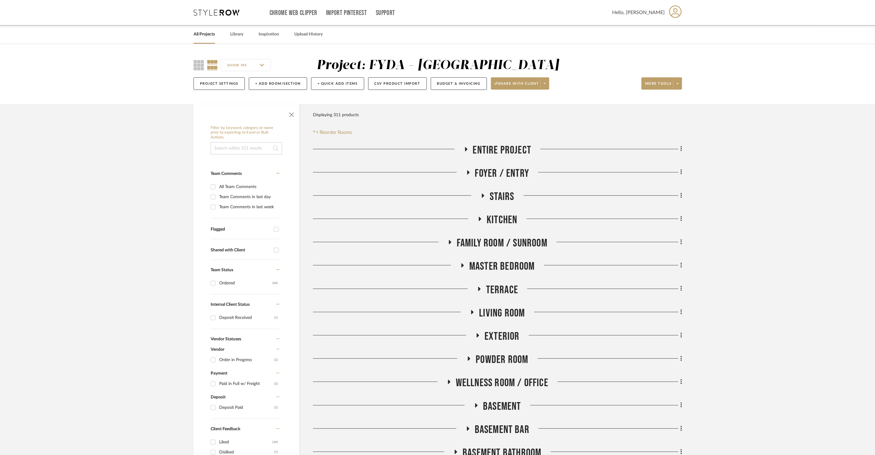
click at [500, 320] on h3 "Living Room" at bounding box center [497, 312] width 55 height 13
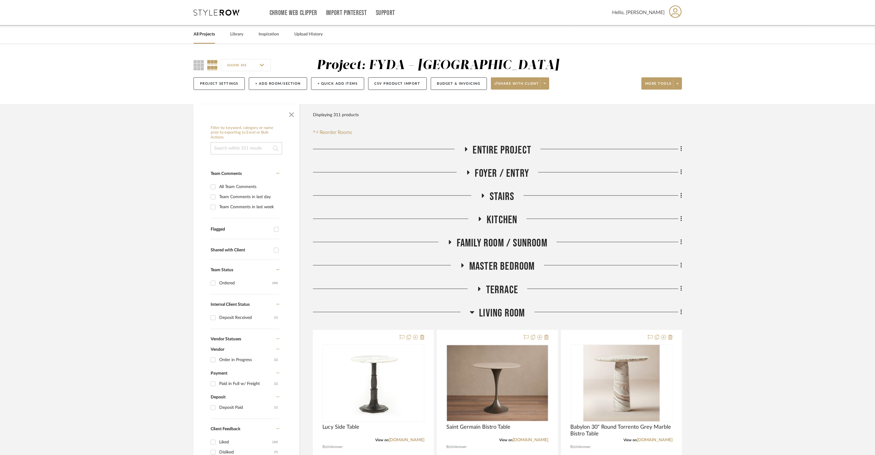
scroll to position [295, 0]
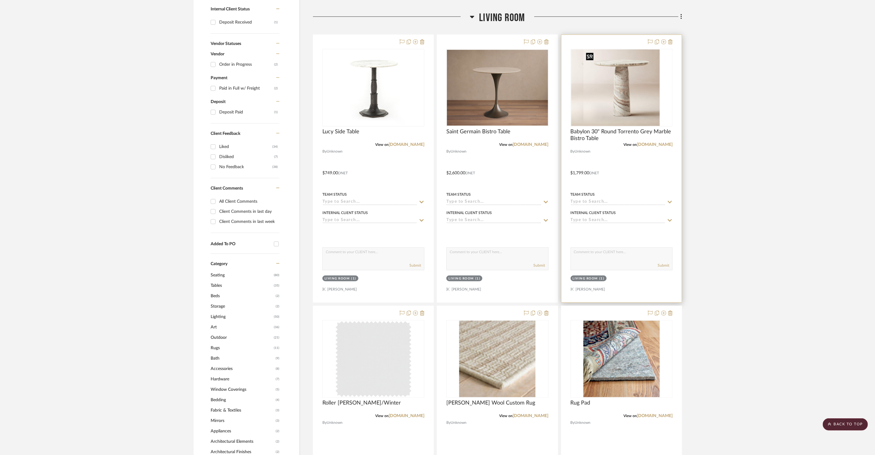
click at [642, 104] on img "0" at bounding box center [610, 87] width 76 height 76
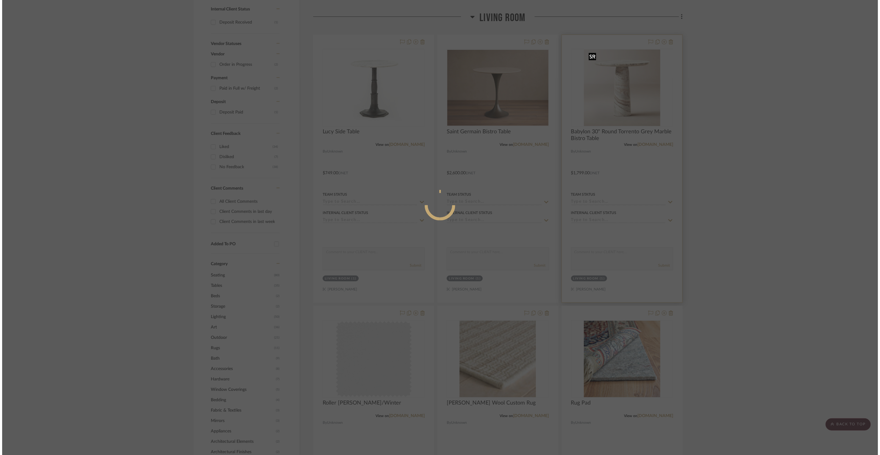
scroll to position [0, 0]
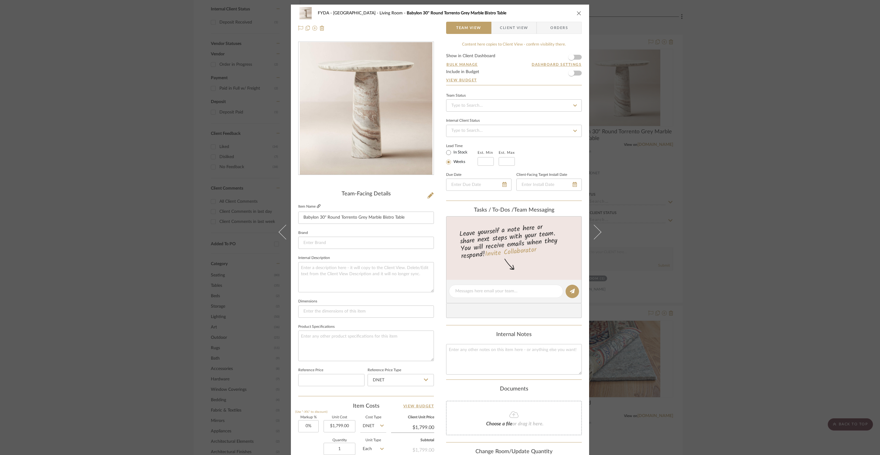
click at [318, 204] on icon at bounding box center [319, 206] width 4 height 4
click at [577, 13] on icon "close" at bounding box center [578, 13] width 5 height 5
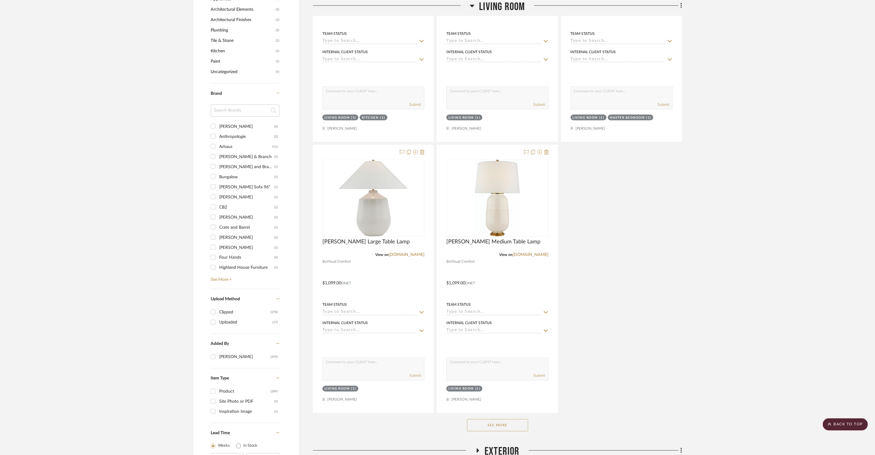
scroll to position [734, 0]
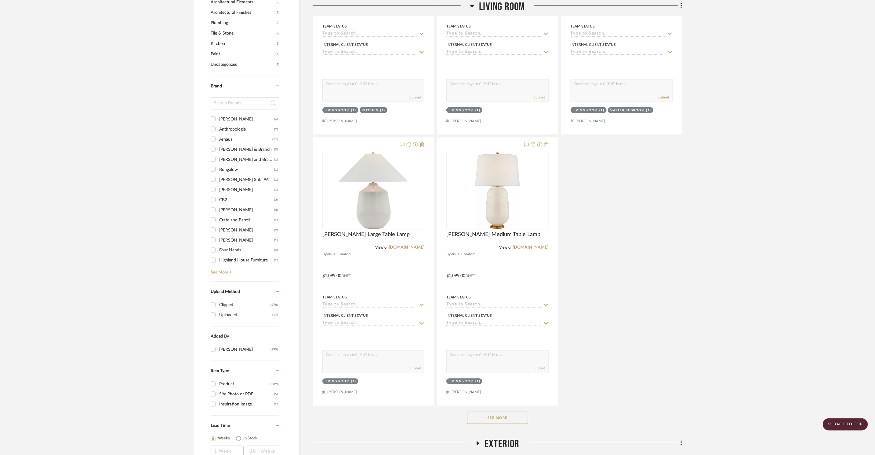
click at [519, 423] on button "See More" at bounding box center [497, 417] width 61 height 12
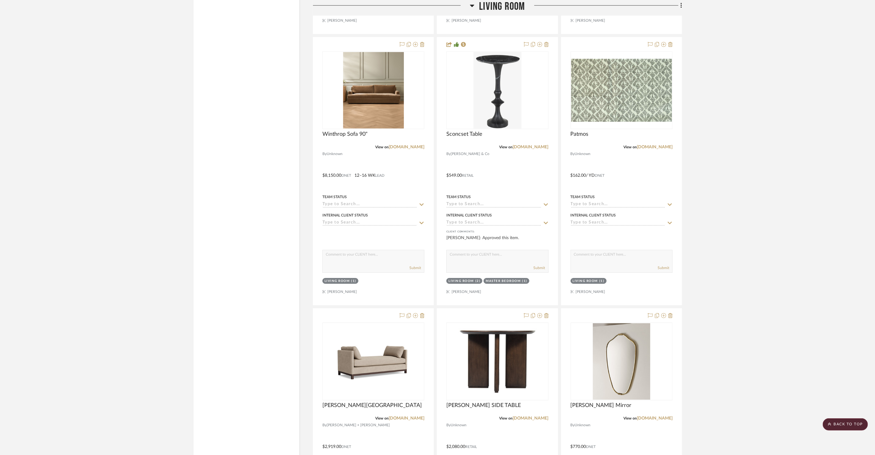
scroll to position [1484, 0]
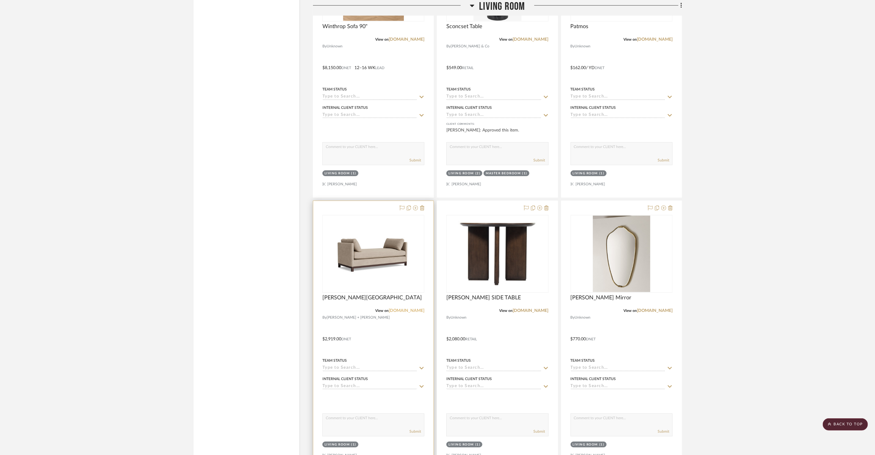
click at [415, 310] on link "[DOMAIN_NAME]" at bounding box center [407, 310] width 36 height 4
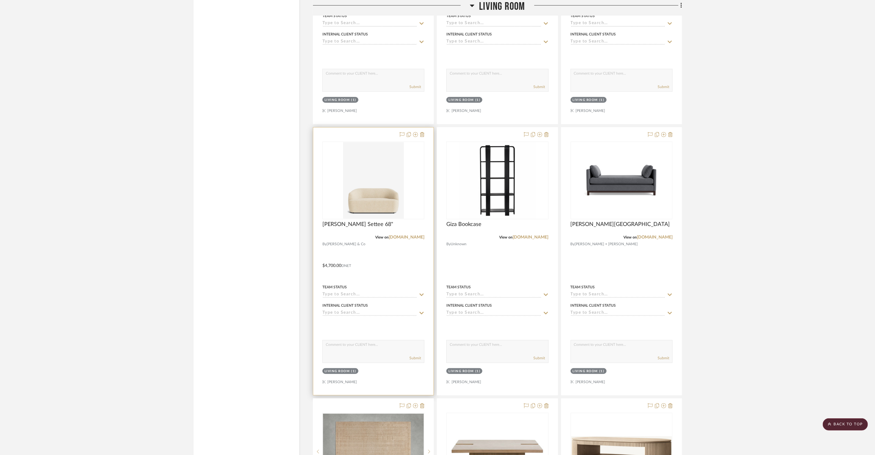
scroll to position [1878, 0]
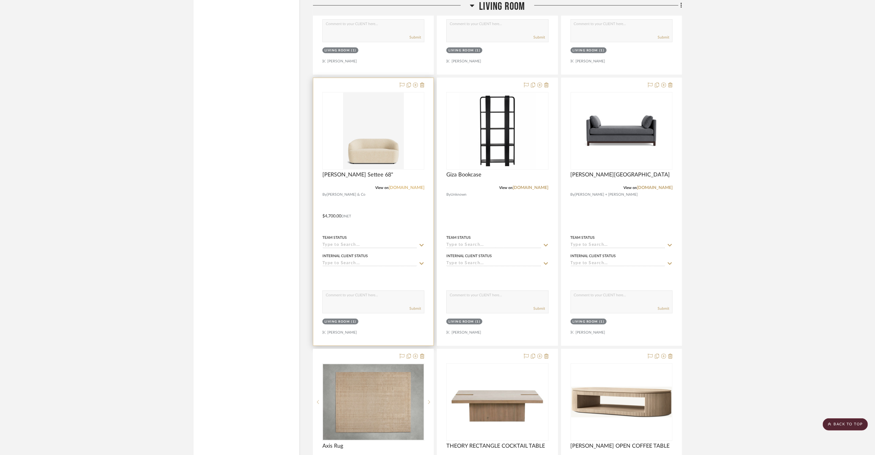
click at [407, 186] on link "[DOMAIN_NAME]" at bounding box center [407, 187] width 36 height 4
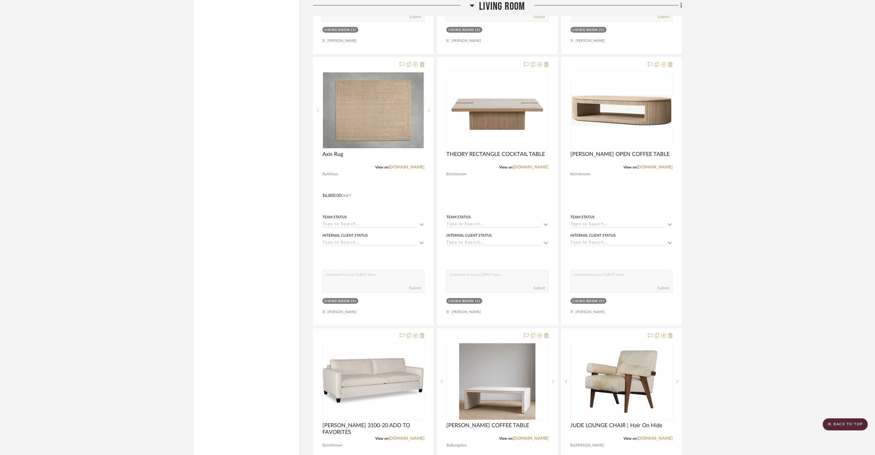
scroll to position [2252, 0]
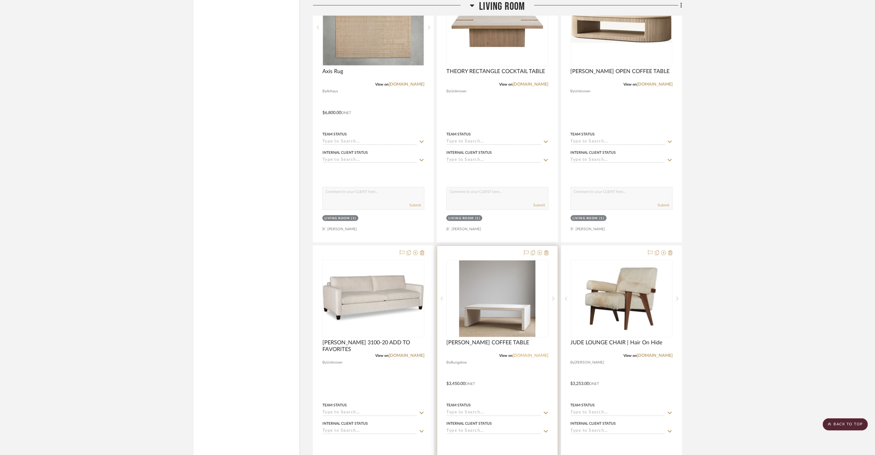
click at [525, 353] on link "[DOMAIN_NAME]" at bounding box center [531, 355] width 36 height 4
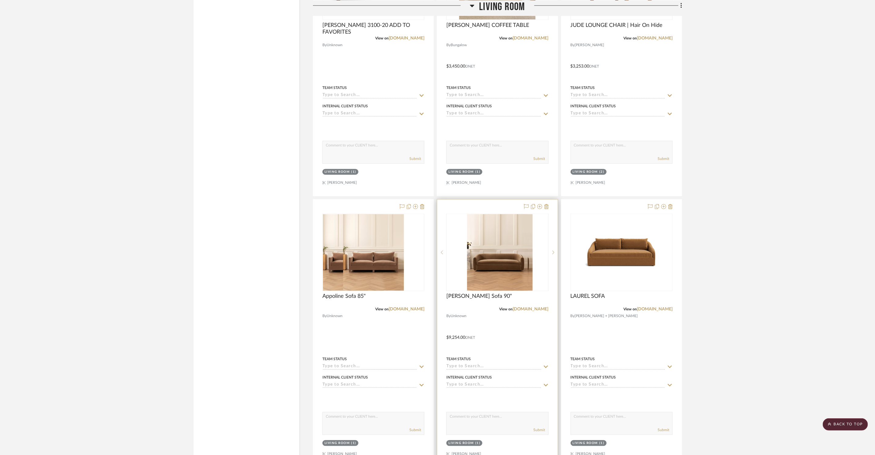
scroll to position [2570, 0]
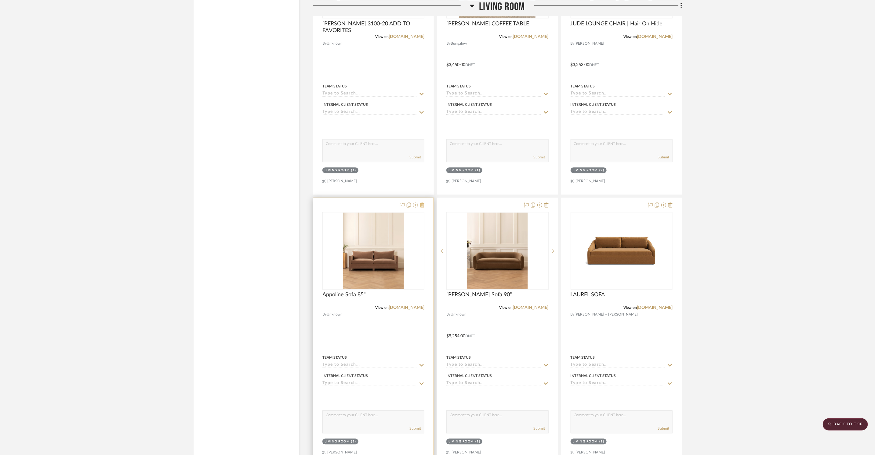
click at [424, 205] on icon at bounding box center [422, 205] width 4 height 5
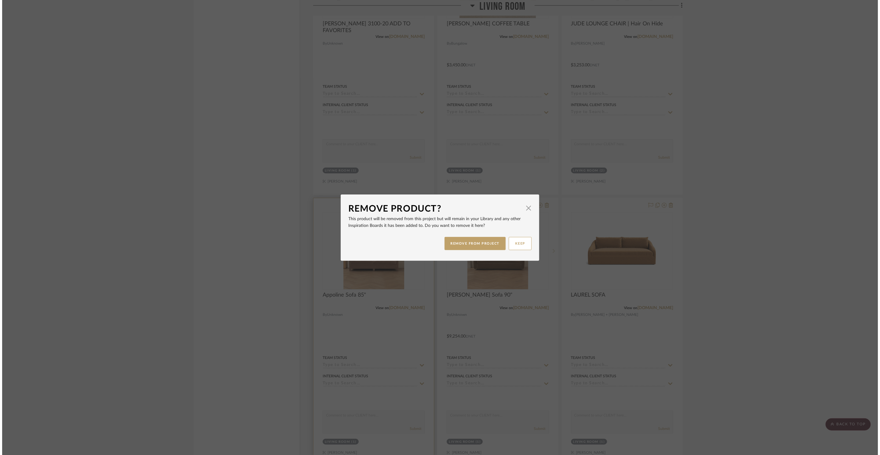
scroll to position [0, 0]
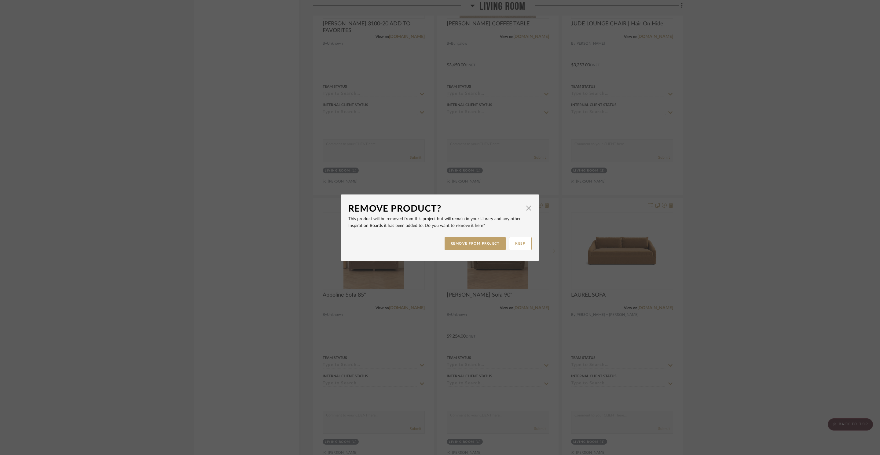
click at [467, 236] on div "REMOVE FROM PROJECT KEEP" at bounding box center [439, 243] width 183 height 19
click at [472, 250] on div "REMOVE FROM PROJECT KEEP" at bounding box center [439, 243] width 183 height 19
click at [474, 241] on button "REMOVE FROM PROJECT" at bounding box center [474, 243] width 61 height 13
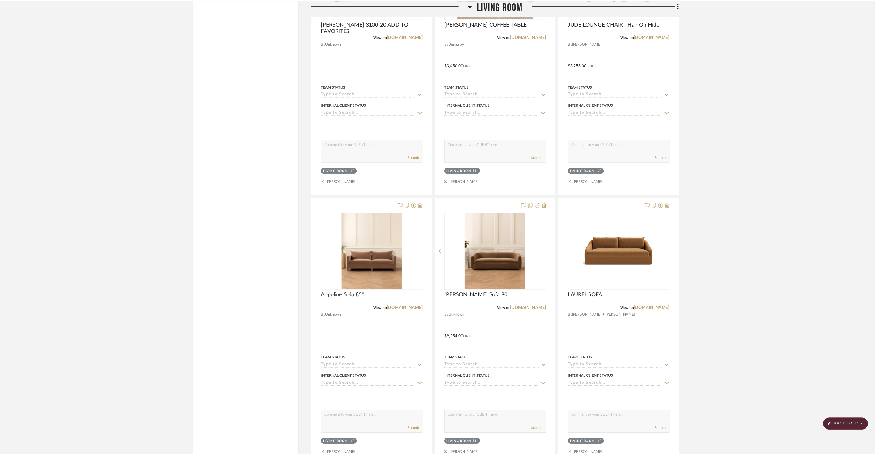
scroll to position [2570, 0]
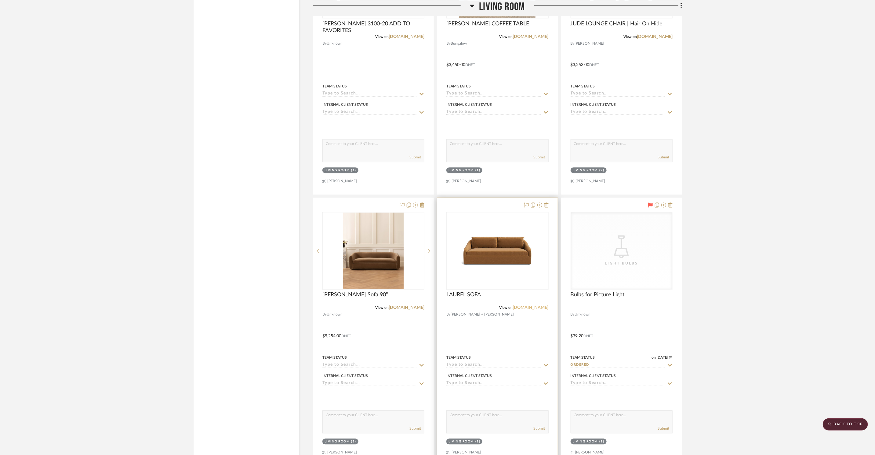
click at [544, 308] on link "[DOMAIN_NAME]" at bounding box center [531, 307] width 36 height 4
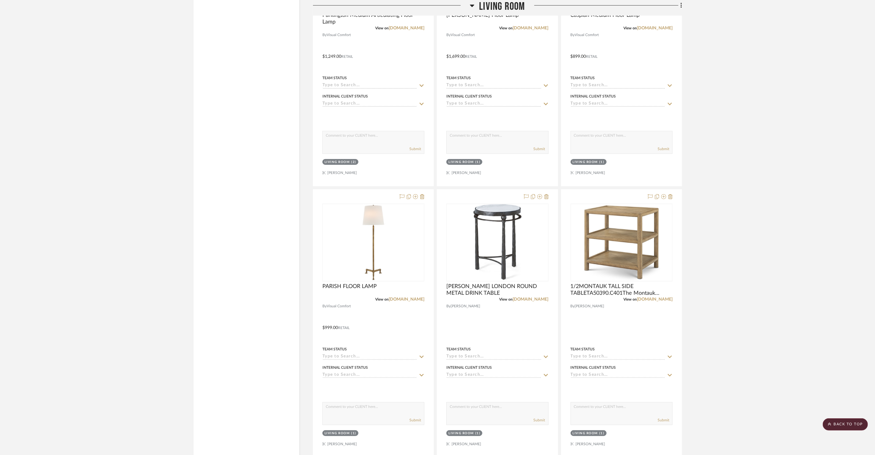
scroll to position [3393, 0]
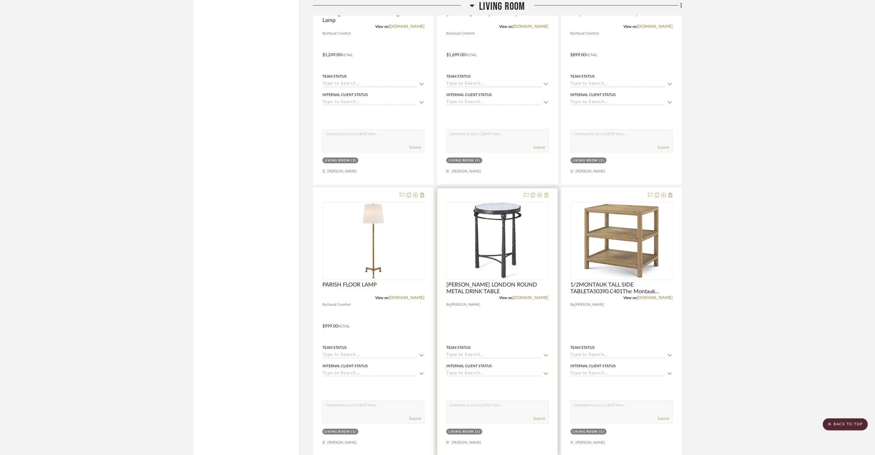
click at [547, 196] on icon at bounding box center [547, 194] width 4 height 5
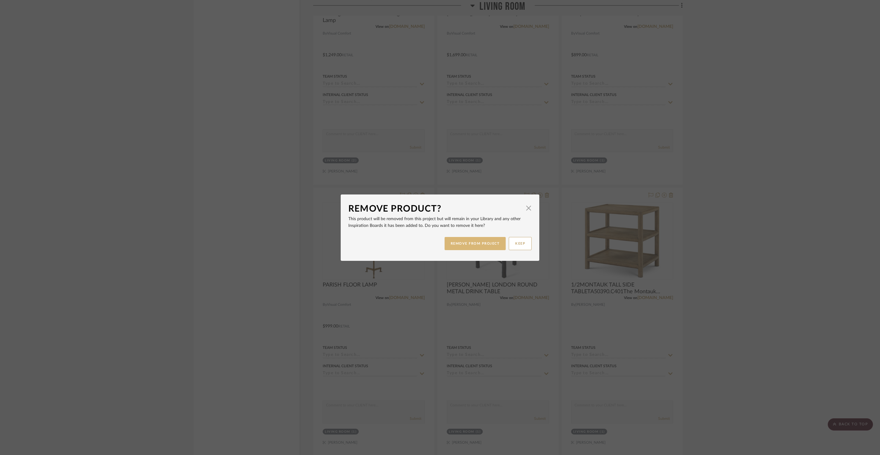
click at [479, 242] on button "REMOVE FROM PROJECT" at bounding box center [474, 243] width 61 height 13
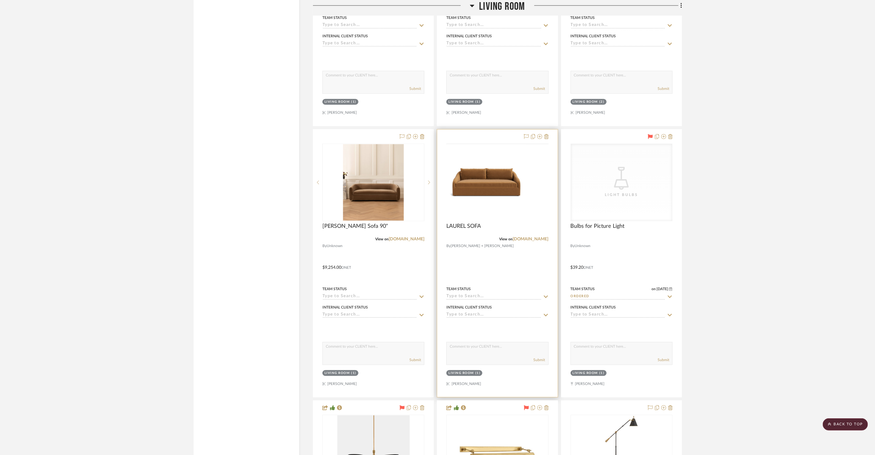
scroll to position [2517, 0]
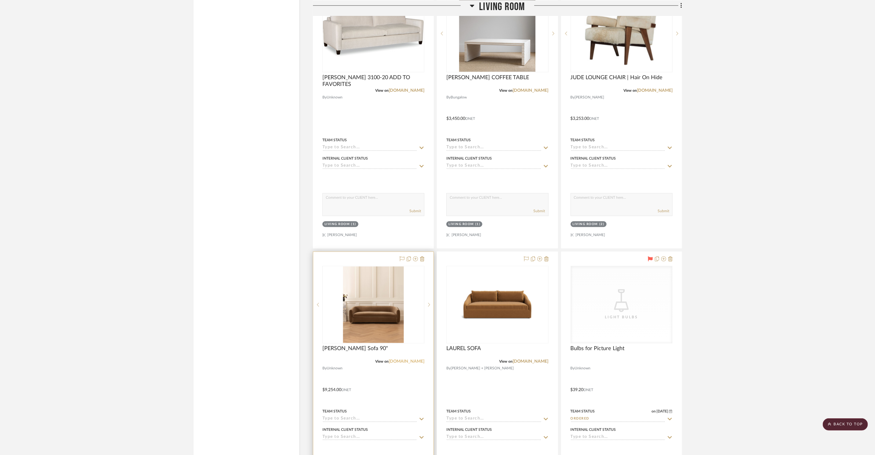
click at [410, 362] on link "[DOMAIN_NAME]" at bounding box center [407, 361] width 36 height 4
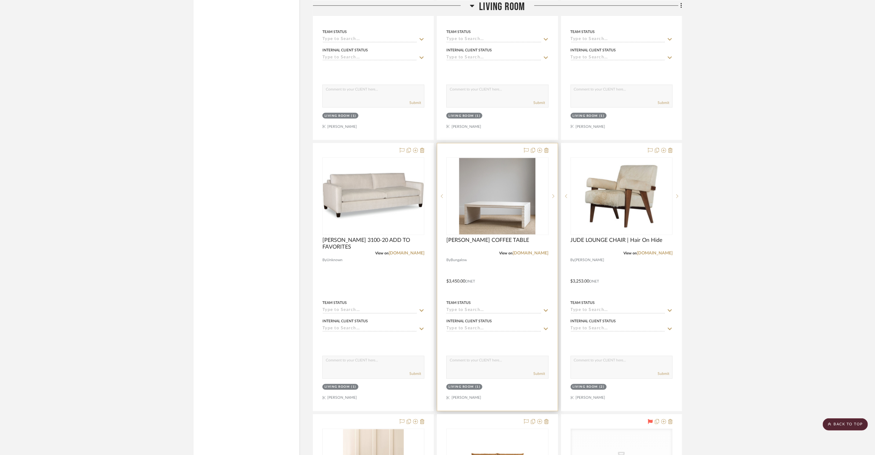
scroll to position [2352, 0]
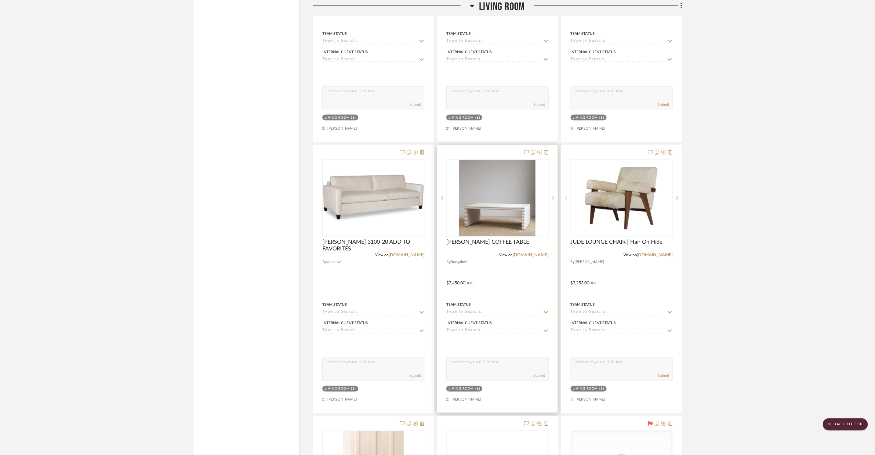
click at [537, 254] on link "[DOMAIN_NAME]" at bounding box center [531, 255] width 36 height 4
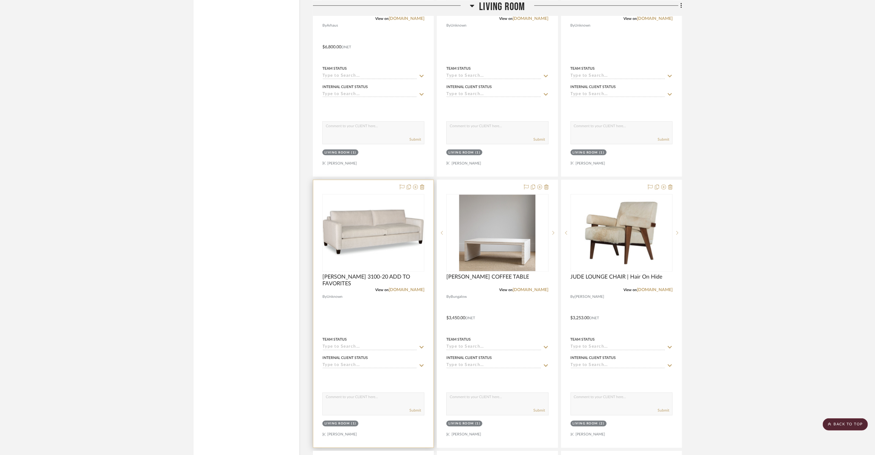
scroll to position [2193, 0]
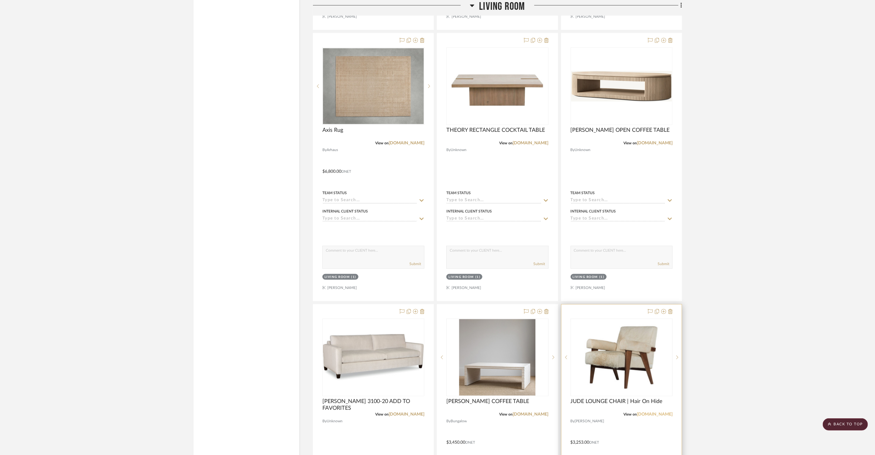
click at [655, 414] on link "[DOMAIN_NAME]" at bounding box center [655, 414] width 36 height 4
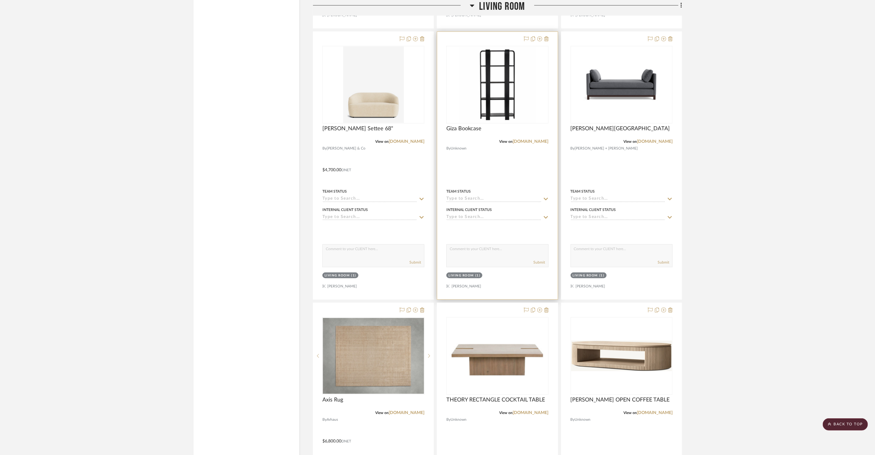
scroll to position [1899, 0]
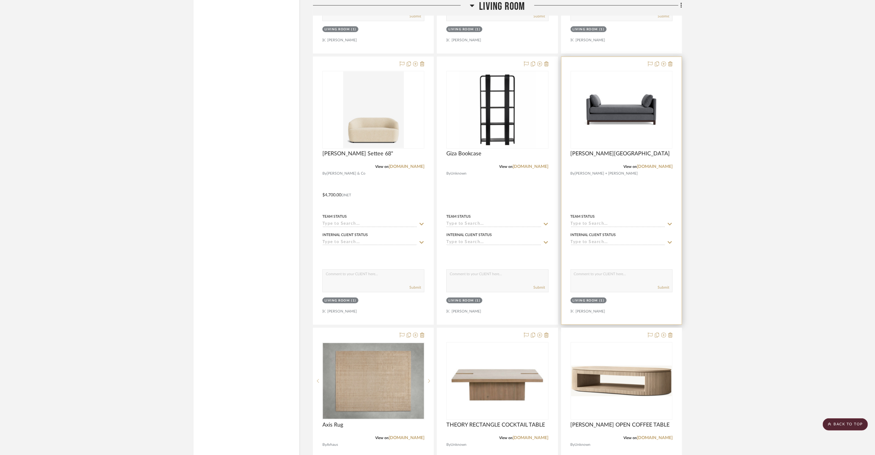
click at [667, 163] on div "[PERSON_NAME][GEOGRAPHIC_DATA]" at bounding box center [622, 156] width 102 height 13
click at [667, 164] on link "[DOMAIN_NAME]" at bounding box center [655, 166] width 36 height 4
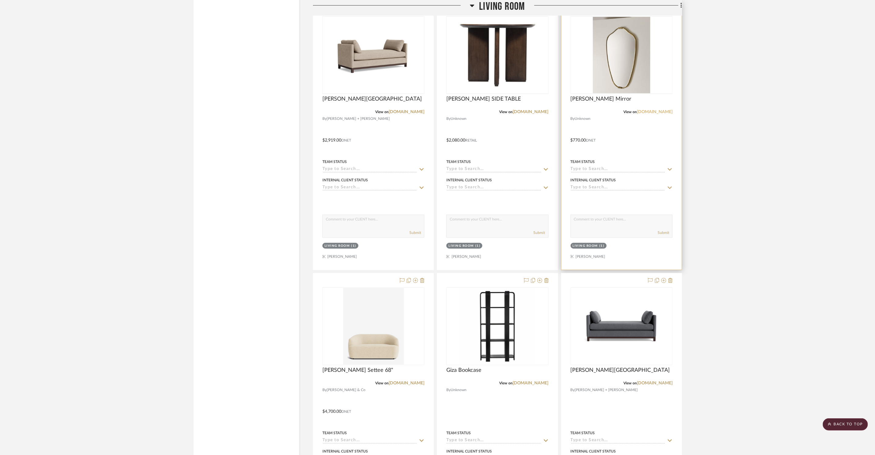
scroll to position [1588, 0]
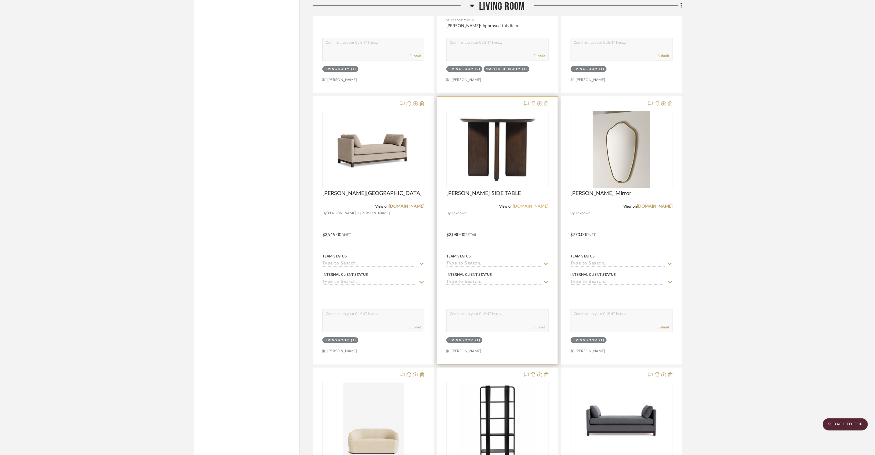
click at [539, 206] on link "[DOMAIN_NAME]" at bounding box center [531, 206] width 36 height 4
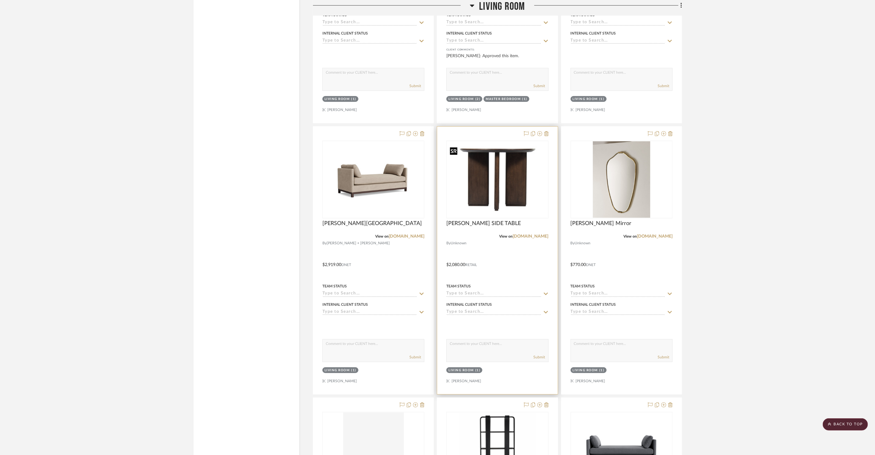
scroll to position [1519, 0]
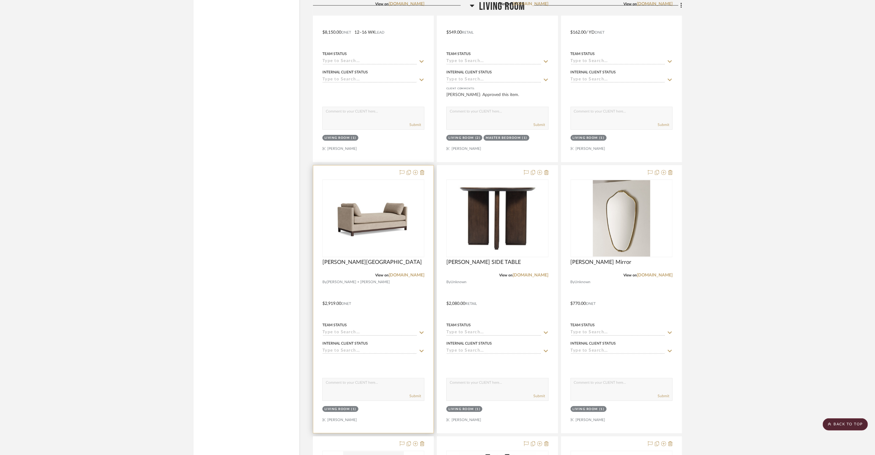
click at [409, 277] on div "View on [DOMAIN_NAME]" at bounding box center [374, 274] width 102 height 5
click at [409, 276] on link "[DOMAIN_NAME]" at bounding box center [407, 275] width 36 height 4
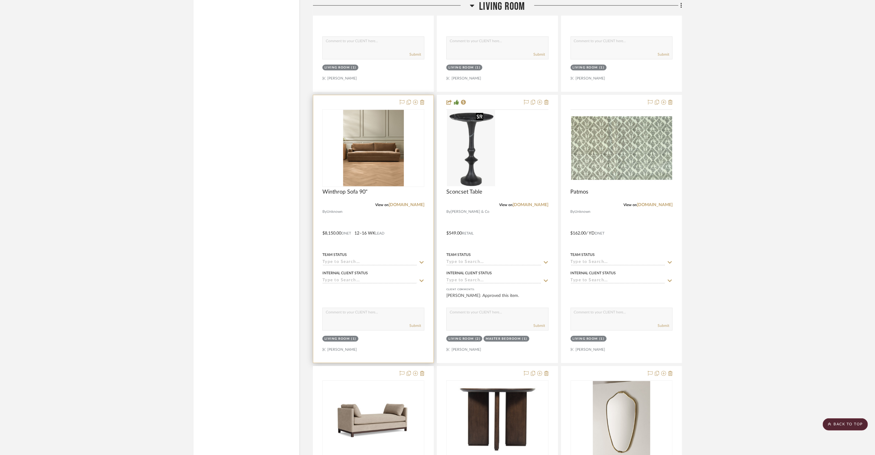
scroll to position [1281, 0]
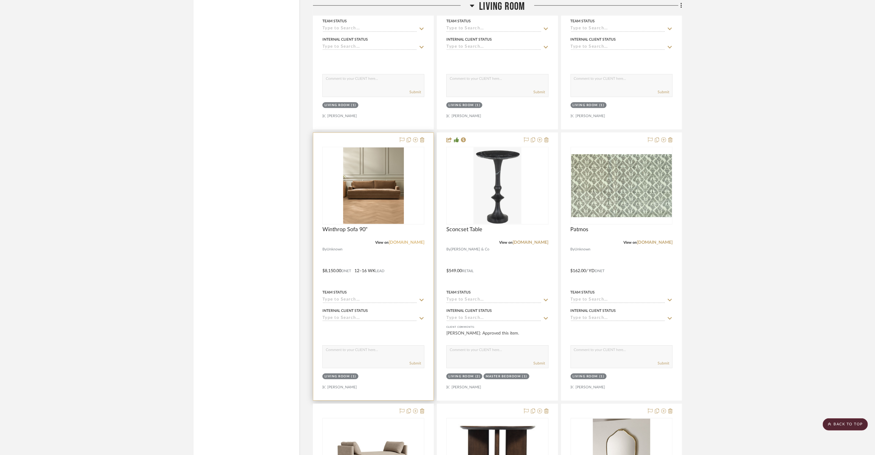
click at [402, 241] on link "[DOMAIN_NAME]" at bounding box center [407, 242] width 36 height 4
click at [536, 243] on link "[DOMAIN_NAME]" at bounding box center [531, 242] width 36 height 4
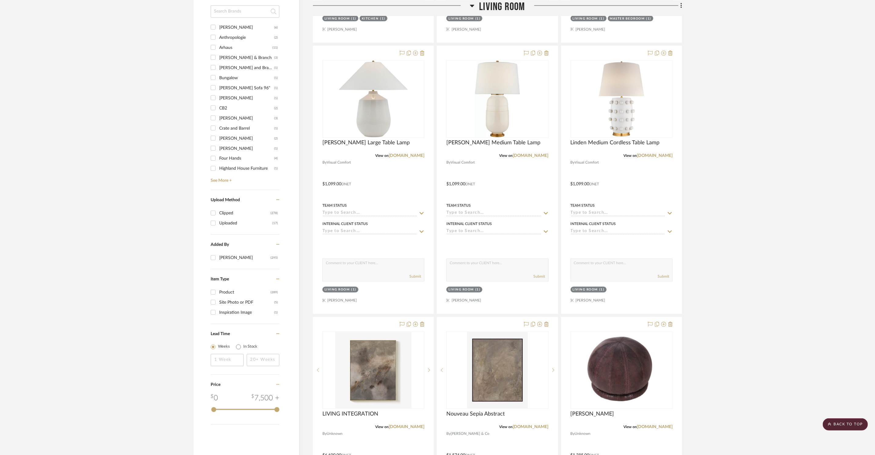
scroll to position [956, 0]
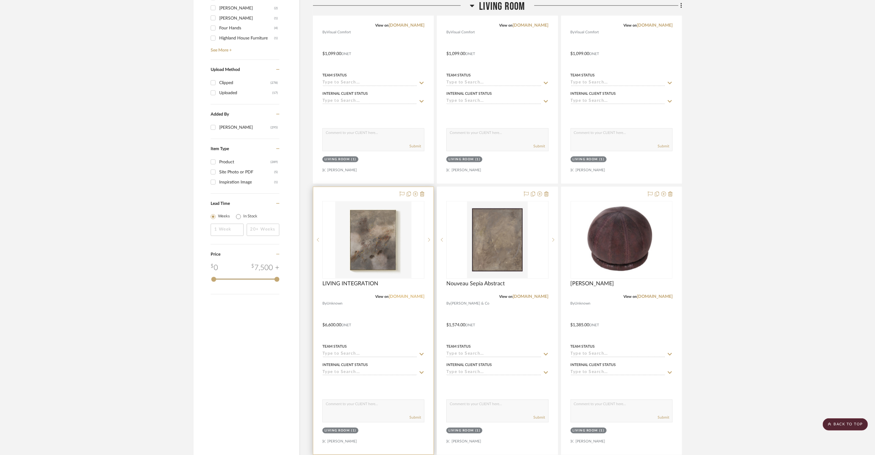
click at [408, 297] on link "[DOMAIN_NAME]" at bounding box center [407, 296] width 36 height 4
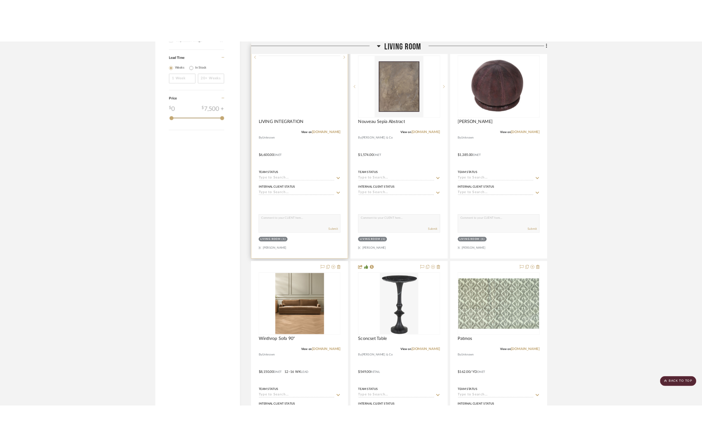
scroll to position [1003, 0]
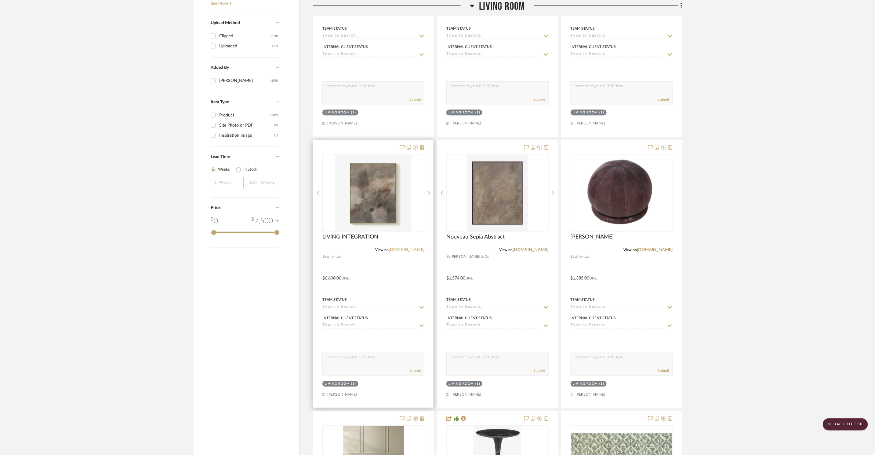
click at [409, 252] on link "[DOMAIN_NAME]" at bounding box center [407, 249] width 36 height 4
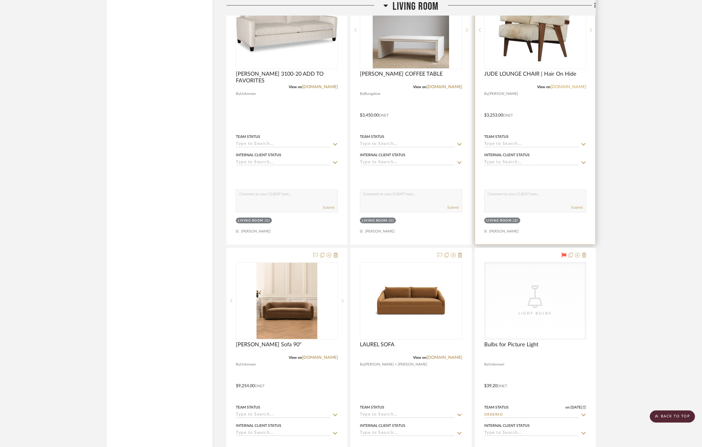
scroll to position [2519, 0]
click at [563, 87] on link "[DOMAIN_NAME]" at bounding box center [568, 88] width 36 height 4
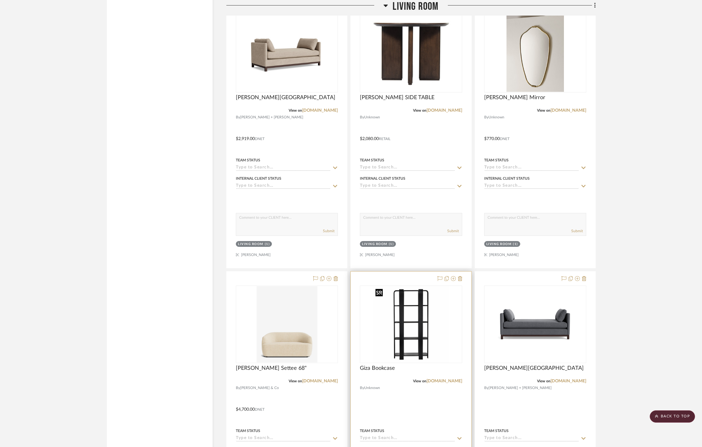
scroll to position [1527, 0]
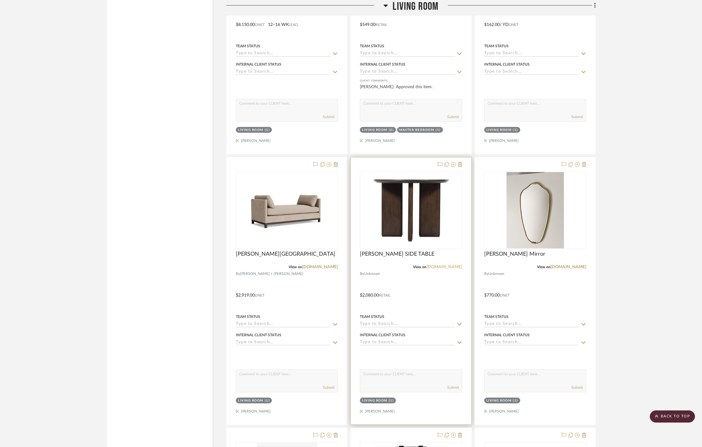
click at [449, 269] on link "[DOMAIN_NAME]" at bounding box center [444, 267] width 36 height 4
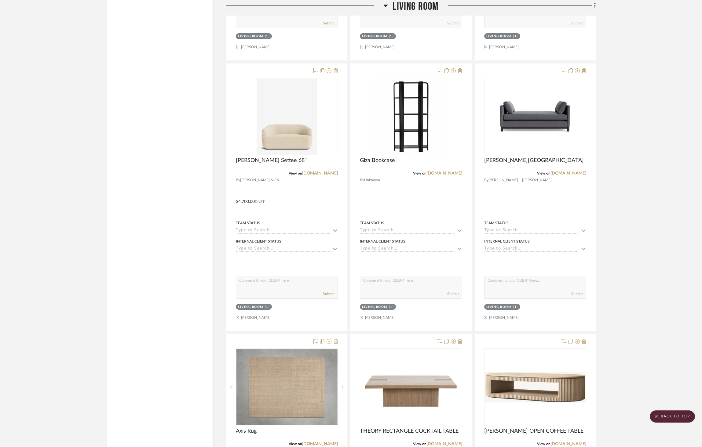
scroll to position [1995, 0]
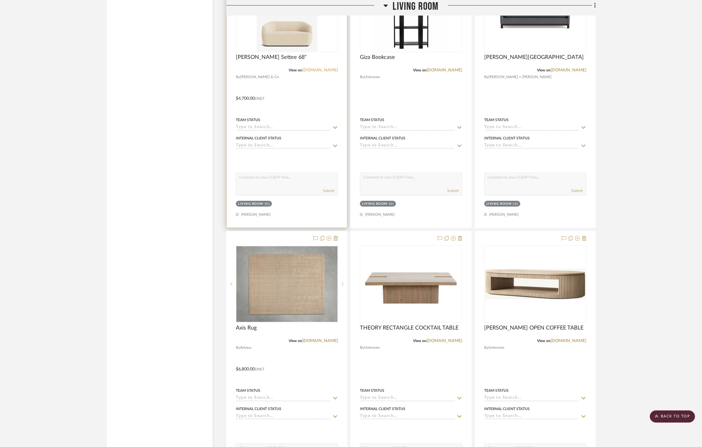
click at [312, 70] on link "[DOMAIN_NAME]" at bounding box center [320, 70] width 36 height 4
click at [331, 70] on link "[DOMAIN_NAME]" at bounding box center [320, 70] width 36 height 4
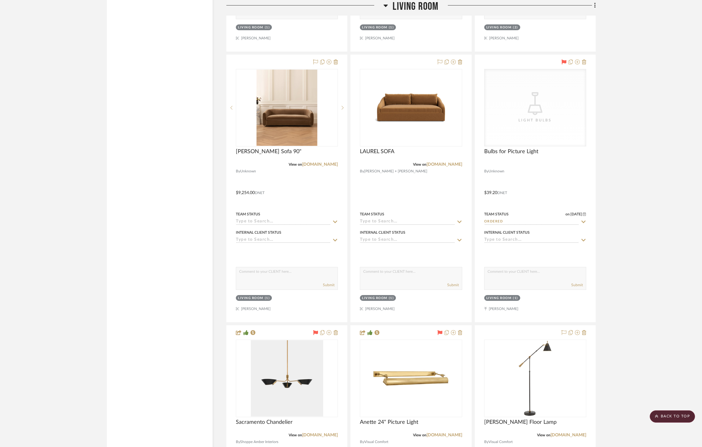
scroll to position [2717, 0]
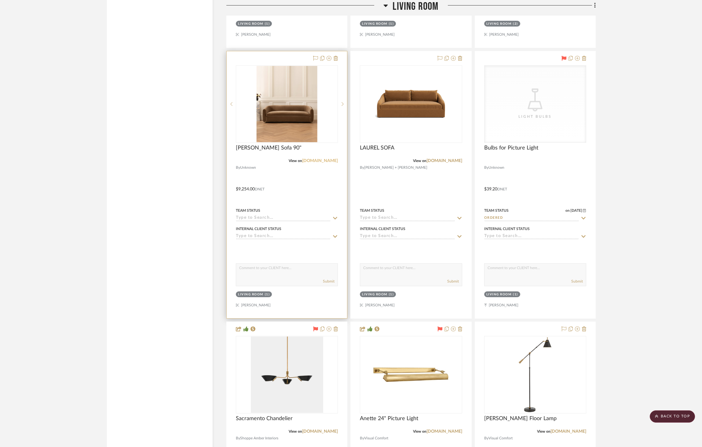
click at [318, 159] on link "[DOMAIN_NAME]" at bounding box center [320, 161] width 36 height 4
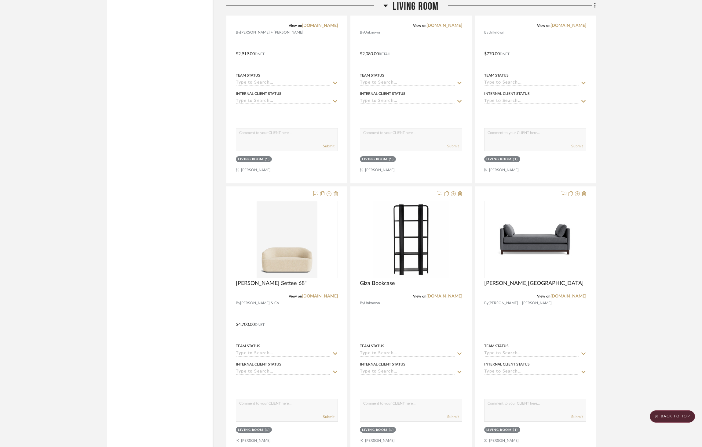
scroll to position [1365, 0]
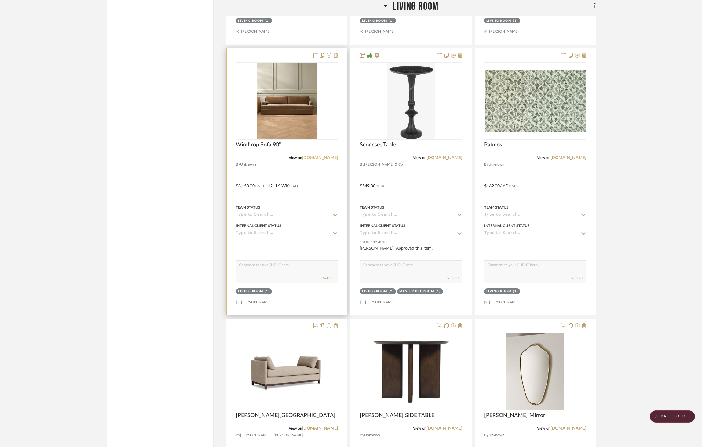
click at [314, 158] on link "[DOMAIN_NAME]" at bounding box center [320, 158] width 36 height 4
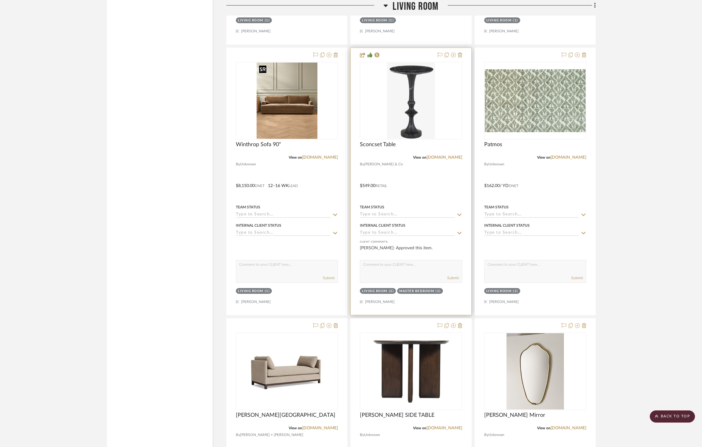
scroll to position [1367, 0]
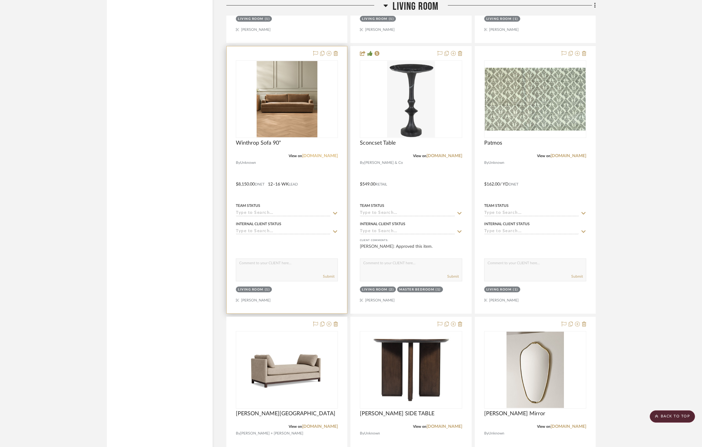
click at [316, 154] on link "[DOMAIN_NAME]" at bounding box center [320, 156] width 36 height 4
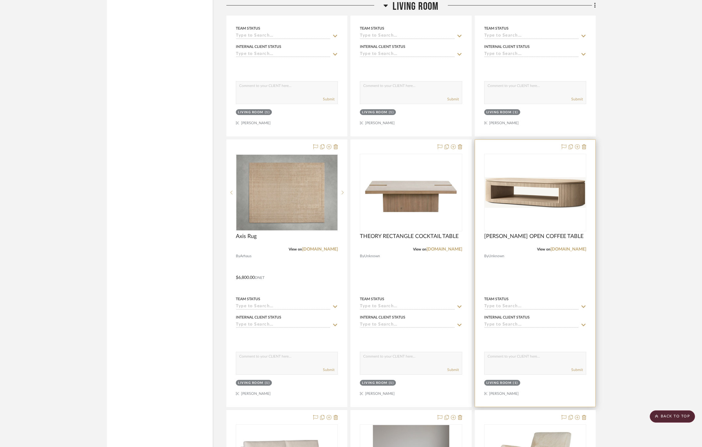
scroll to position [2390, 0]
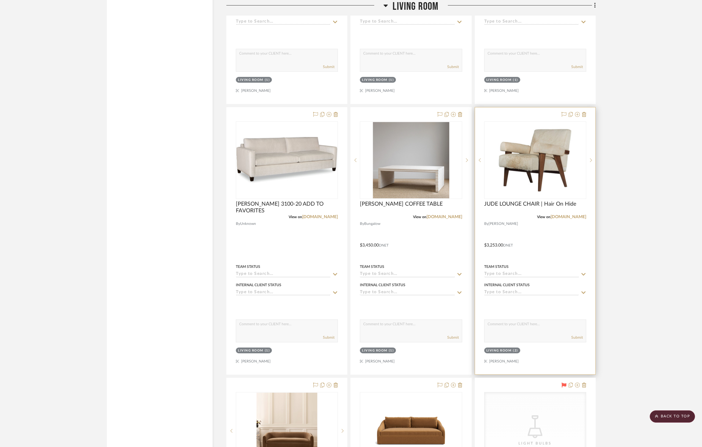
drag, startPoint x: 556, startPoint y: 215, endPoint x: 540, endPoint y: 199, distance: 22.2
click at [556, 215] on link "[DOMAIN_NAME]" at bounding box center [568, 217] width 36 height 4
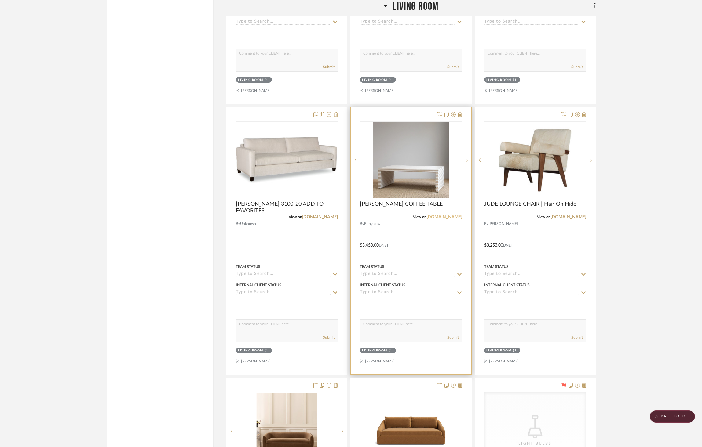
click at [456, 218] on link "[DOMAIN_NAME]" at bounding box center [444, 217] width 36 height 4
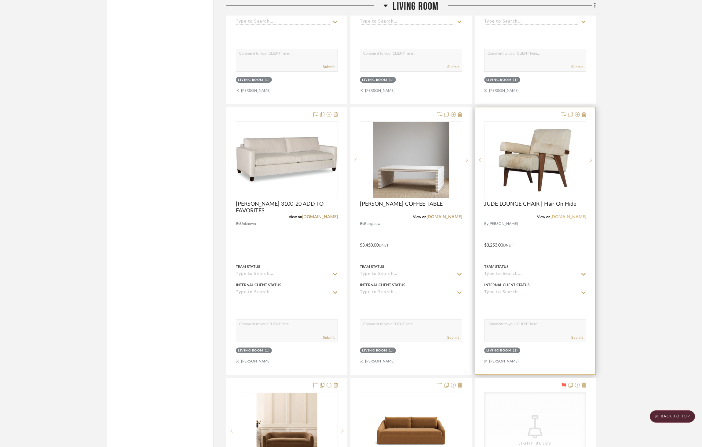
click at [567, 216] on link "[DOMAIN_NAME]" at bounding box center [568, 217] width 36 height 4
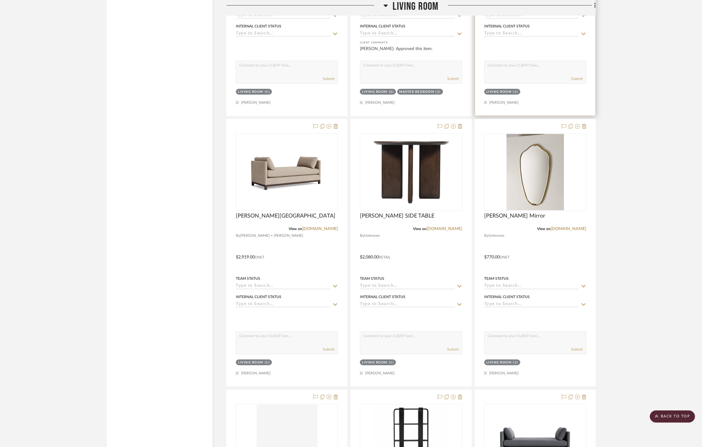
scroll to position [1179, 0]
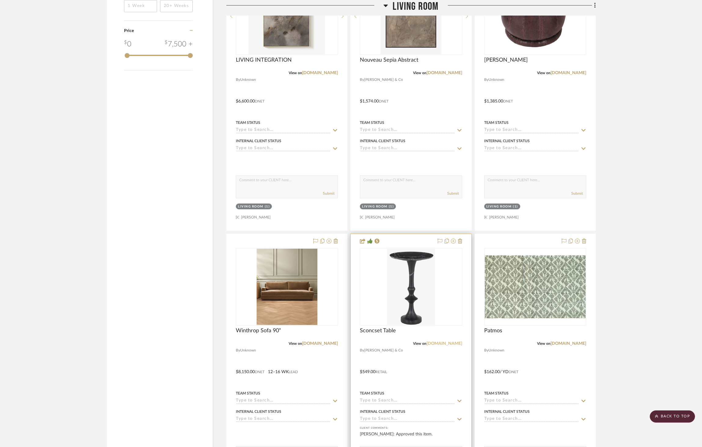
click at [450, 345] on link "[DOMAIN_NAME]" at bounding box center [444, 344] width 36 height 4
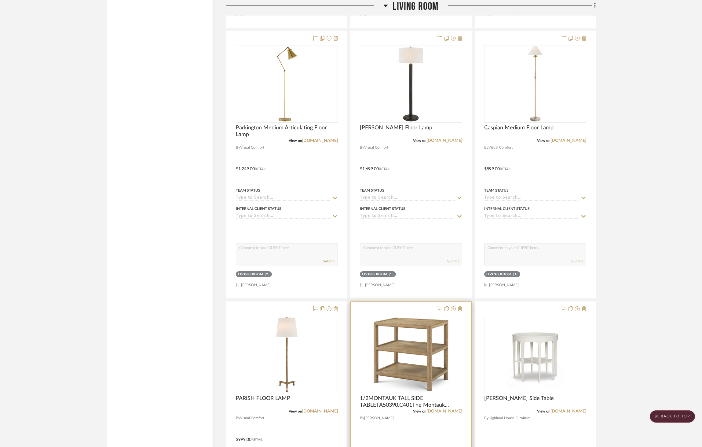
scroll to position [3203, 0]
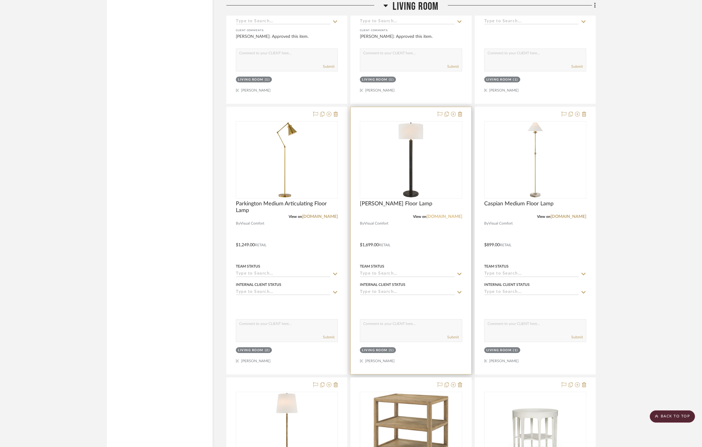
click at [442, 216] on link "[DOMAIN_NAME]" at bounding box center [444, 217] width 36 height 4
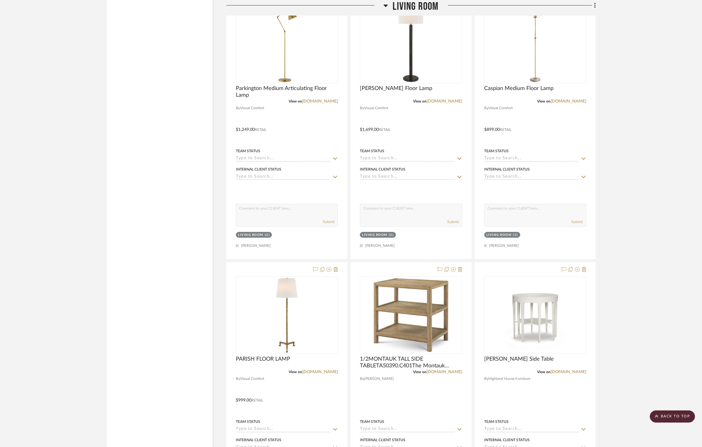
scroll to position [3387, 0]
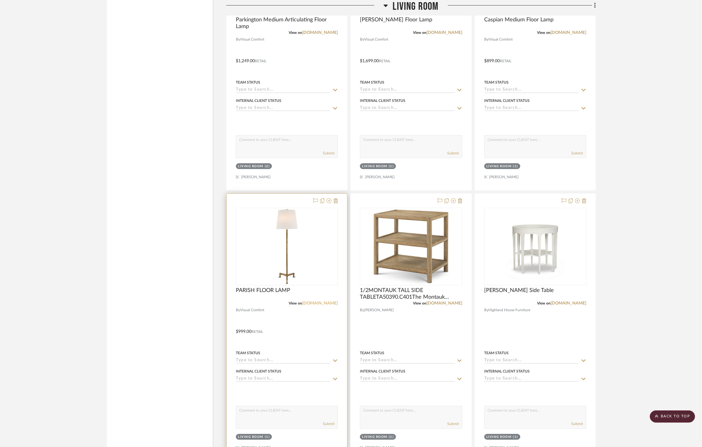
click at [323, 301] on link "[DOMAIN_NAME]" at bounding box center [320, 303] width 36 height 4
click at [332, 302] on link "[DOMAIN_NAME]" at bounding box center [320, 303] width 36 height 4
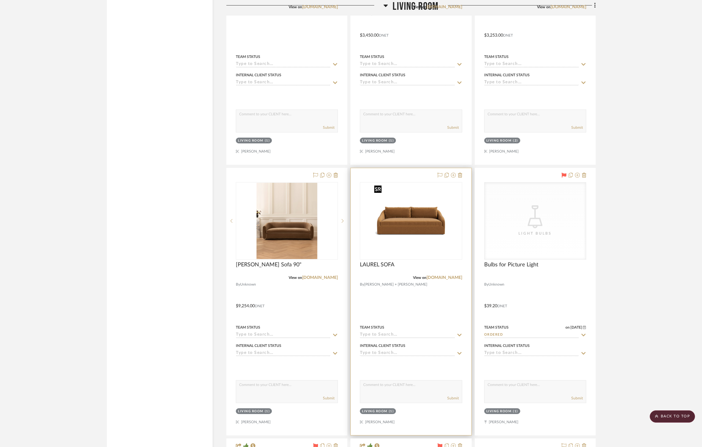
scroll to position [2603, 0]
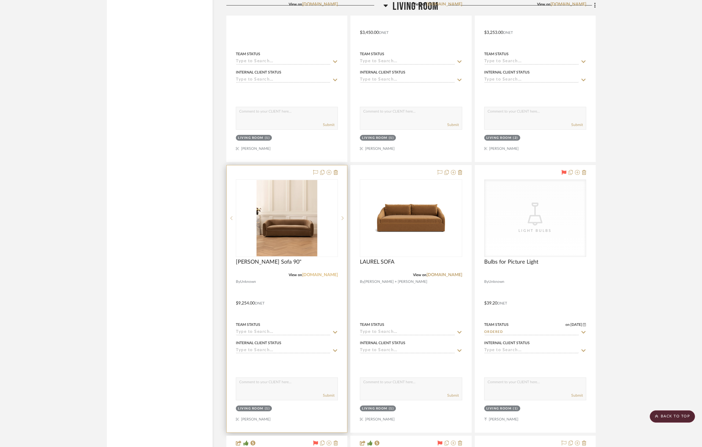
click at [317, 275] on link "[DOMAIN_NAME]" at bounding box center [320, 275] width 36 height 4
